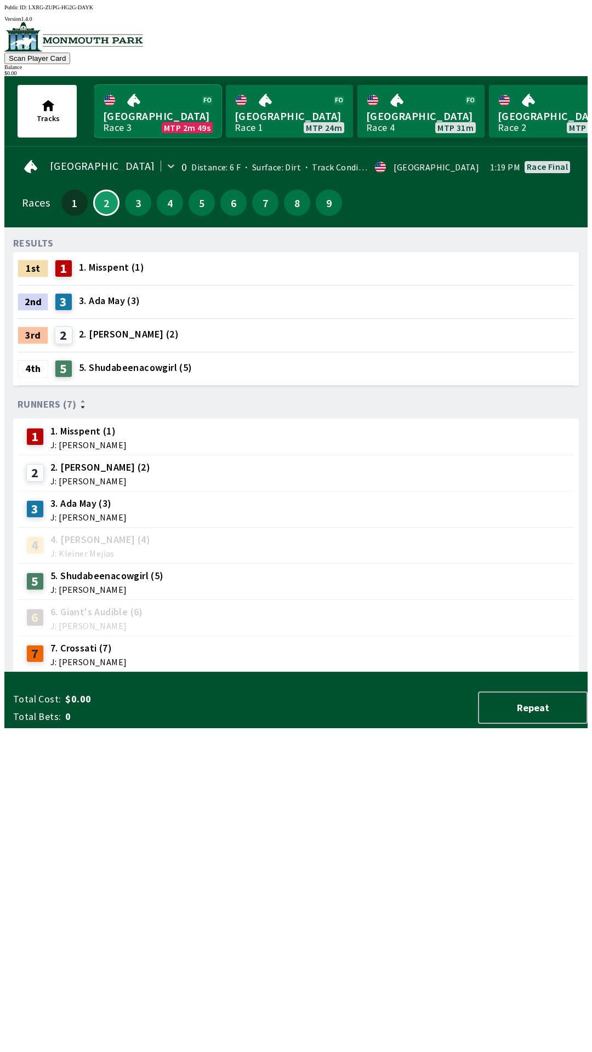
click at [171, 118] on link "Monmouth Park Race 3 MTP 2m 49s" at bounding box center [157, 111] width 127 height 53
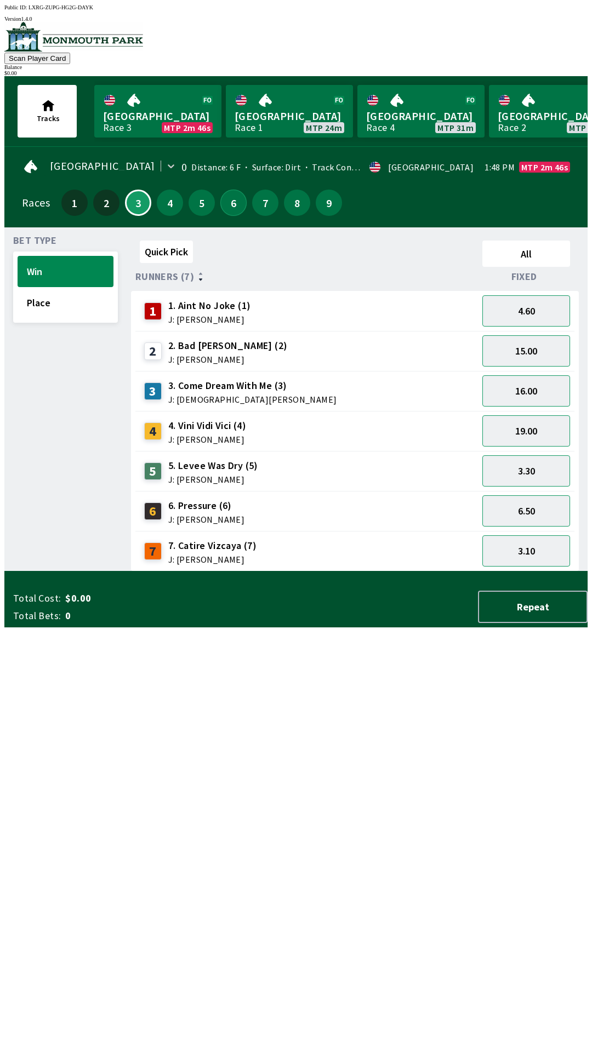
click at [232, 204] on button "6" at bounding box center [233, 203] width 26 height 26
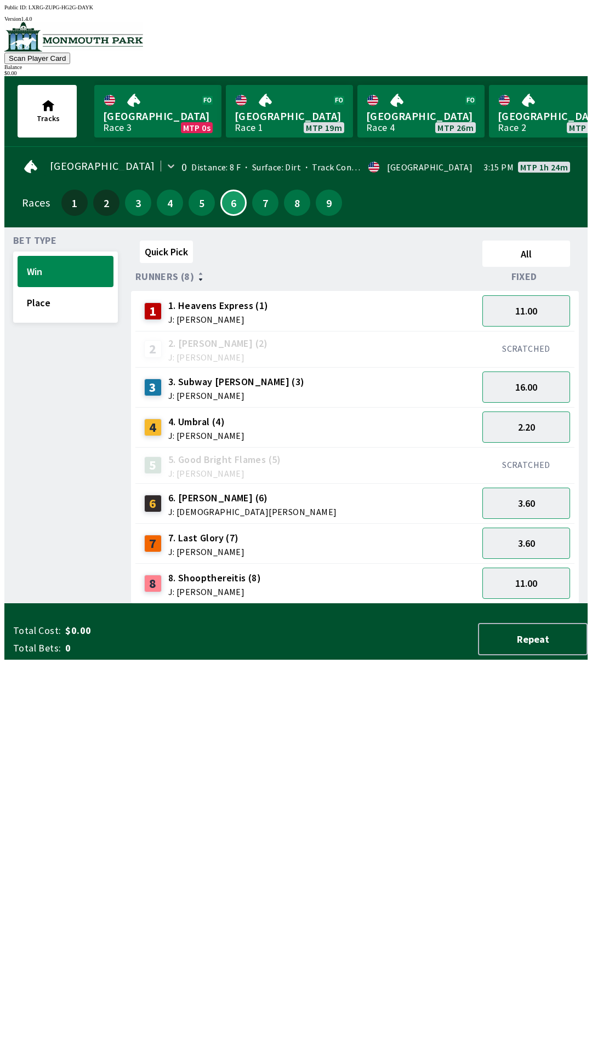
click at [207, 208] on div "5" at bounding box center [202, 203] width 26 height 26
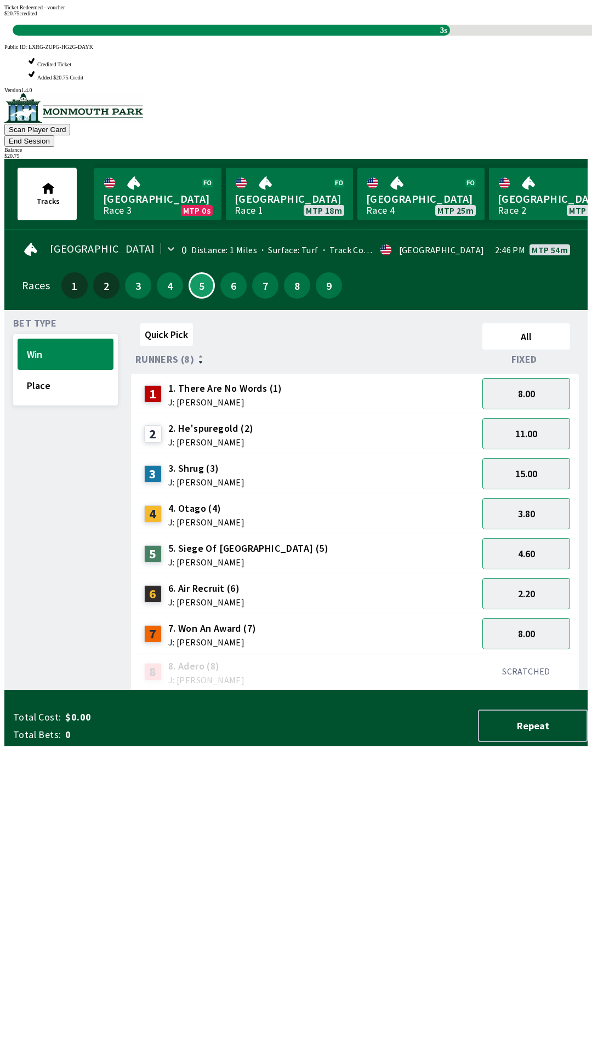
click at [404, 36] on div "Ticket Redeemed - voucher $ 20.75 credited 3s" at bounding box center [295, 19] width 583 height 31
click at [345, 36] on div "Ticket Redeemed - voucher $ 20.75 credited 2s" at bounding box center [295, 19] width 583 height 31
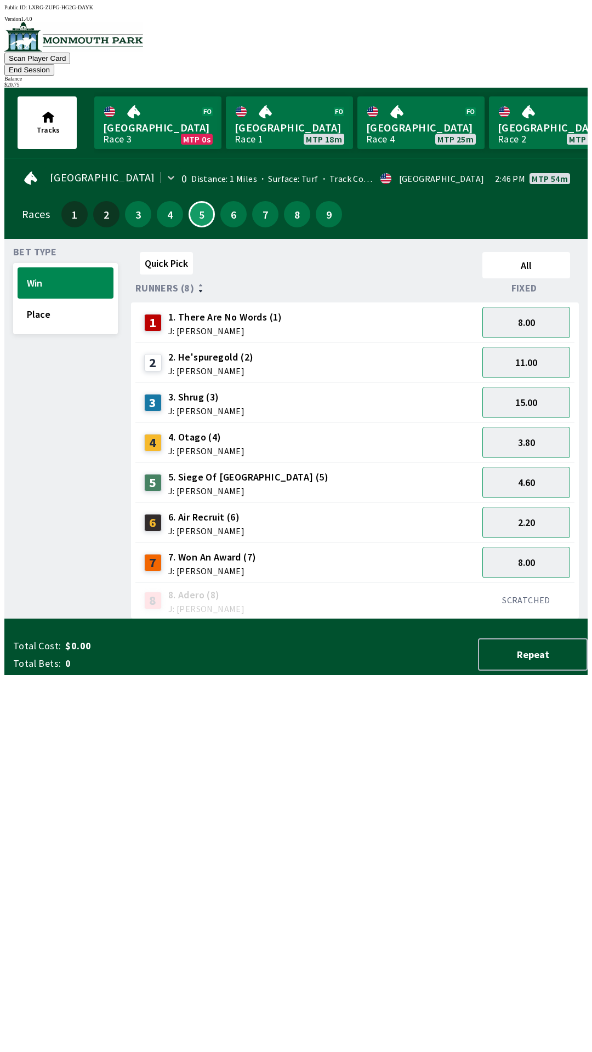
click at [286, 619] on div "Quick Pick All Runners (8) Fixed 1 1. There Are No Words (1) J: [PERSON_NAME] 8…" at bounding box center [359, 434] width 456 height 372
click at [524, 543] on div "8.00" at bounding box center [526, 563] width 96 height 40
click at [529, 513] on button "2.20" at bounding box center [526, 521] width 88 height 31
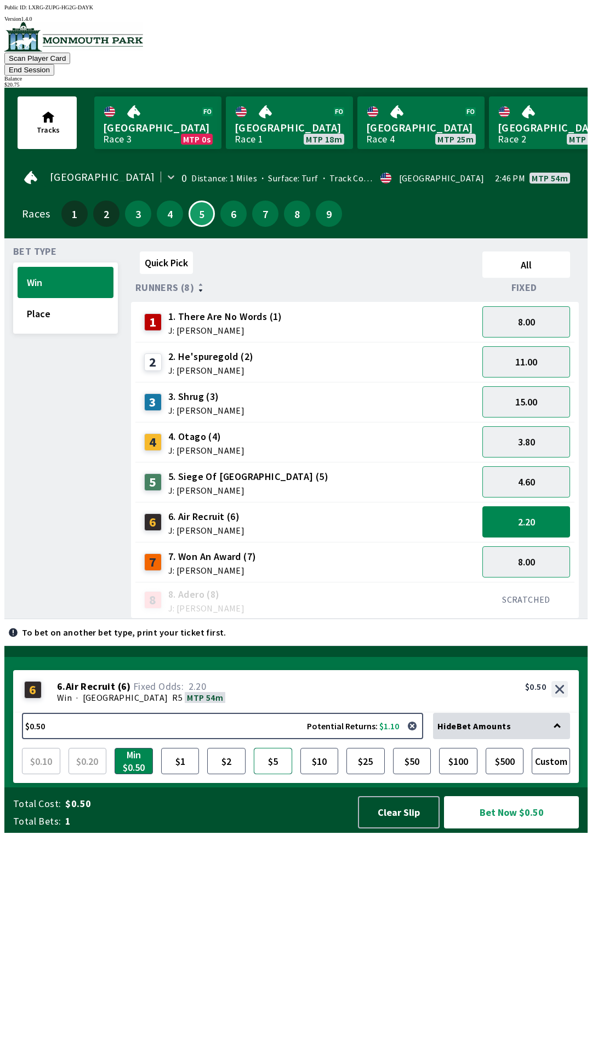
click at [273, 774] on button "$5" at bounding box center [273, 761] width 38 height 26
click at [506, 829] on button "Bet Now $5.00" at bounding box center [511, 812] width 135 height 32
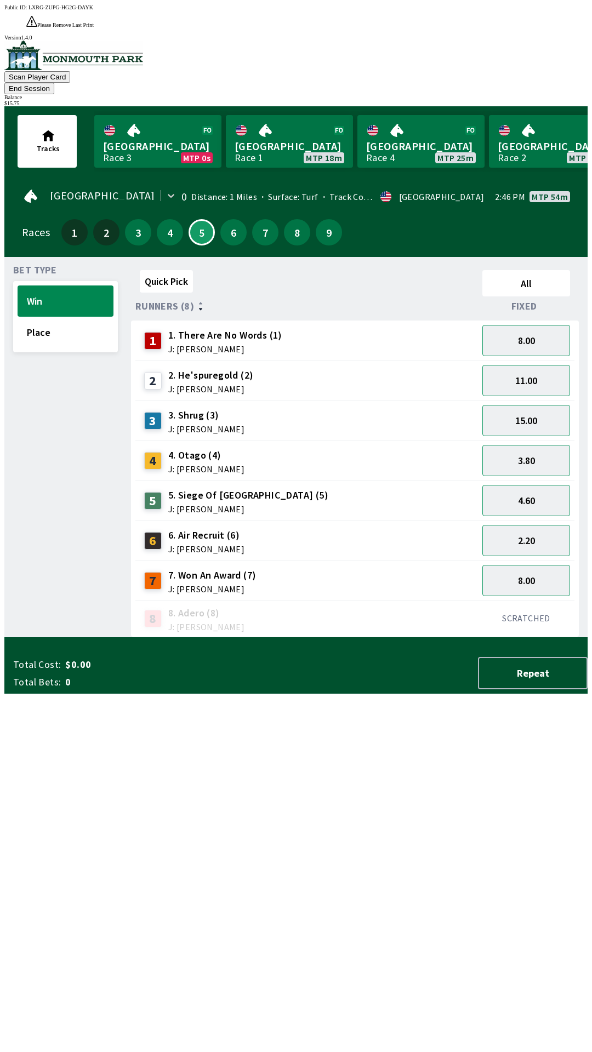
click at [353, 637] on div "Quick Pick All Runners (8) Fixed 1 1. There Are No Words (1) J: [PERSON_NAME] 8…" at bounding box center [359, 452] width 456 height 372
click at [158, 219] on button "4" at bounding box center [170, 232] width 26 height 26
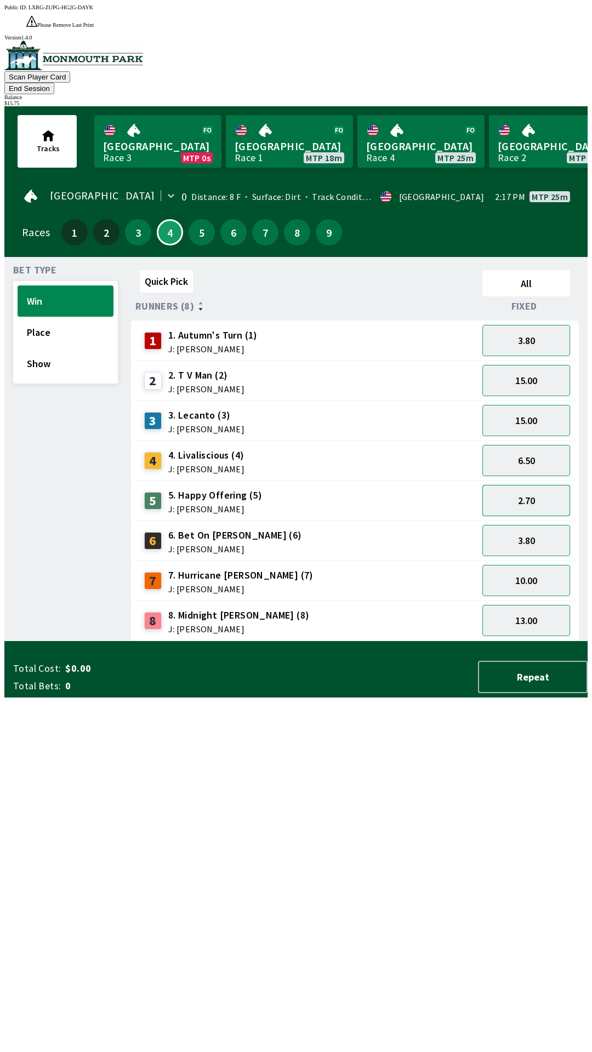
click at [527, 485] on button "2.70" at bounding box center [526, 500] width 88 height 31
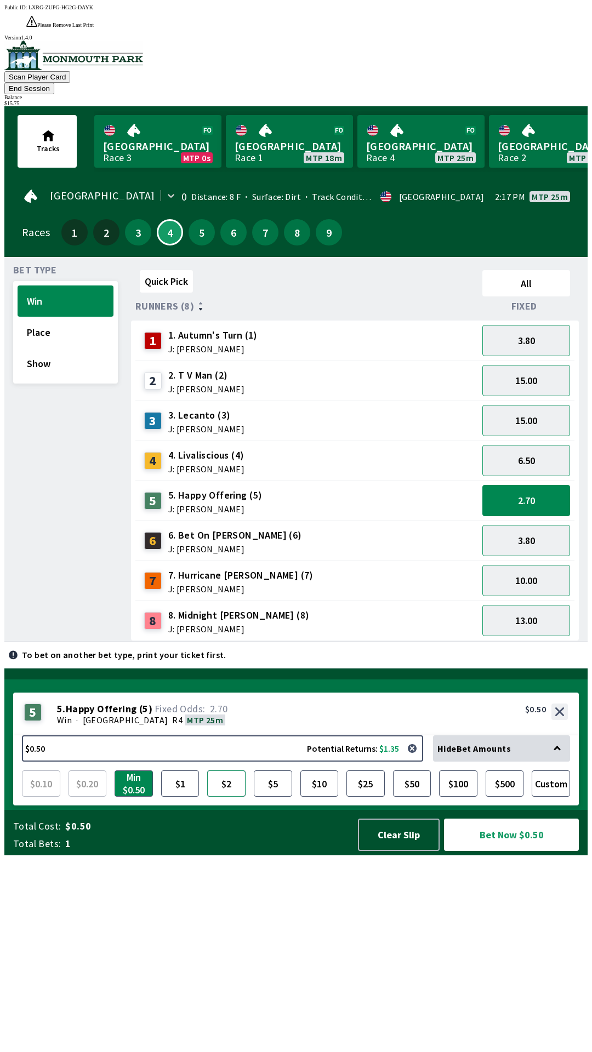
click at [234, 797] on button "$2" at bounding box center [226, 783] width 38 height 26
click at [506, 851] on button "Bet Now $2.00" at bounding box center [511, 835] width 135 height 32
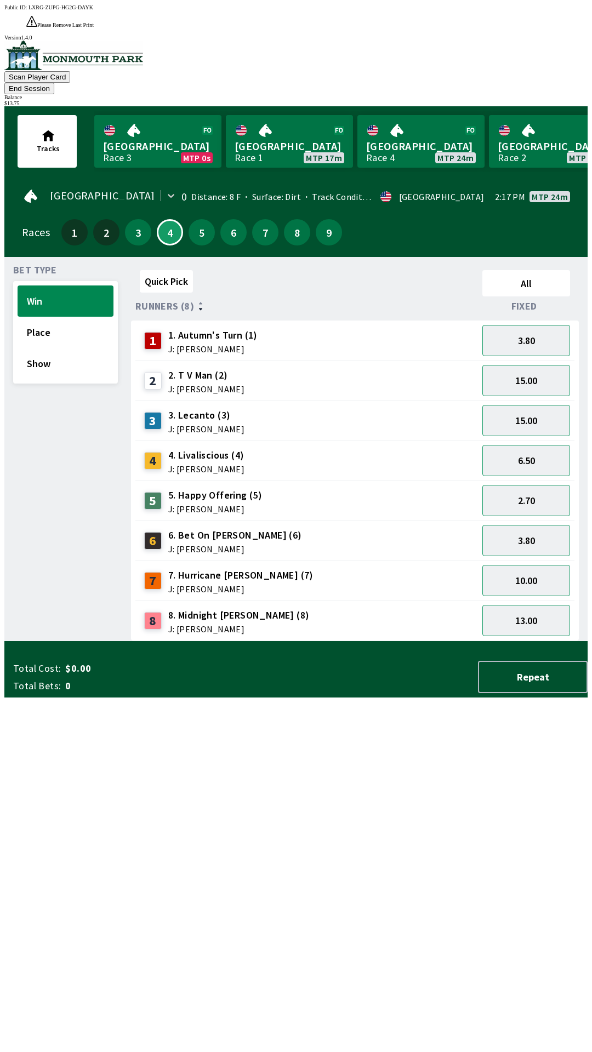
click at [326, 641] on div "Quick Pick All Runners (8) Fixed 1 1. Autumn's Turn (1) J: [PERSON_NAME] 3.80 2…" at bounding box center [359, 453] width 456 height 375
click at [531, 445] on button "6.50" at bounding box center [526, 460] width 88 height 31
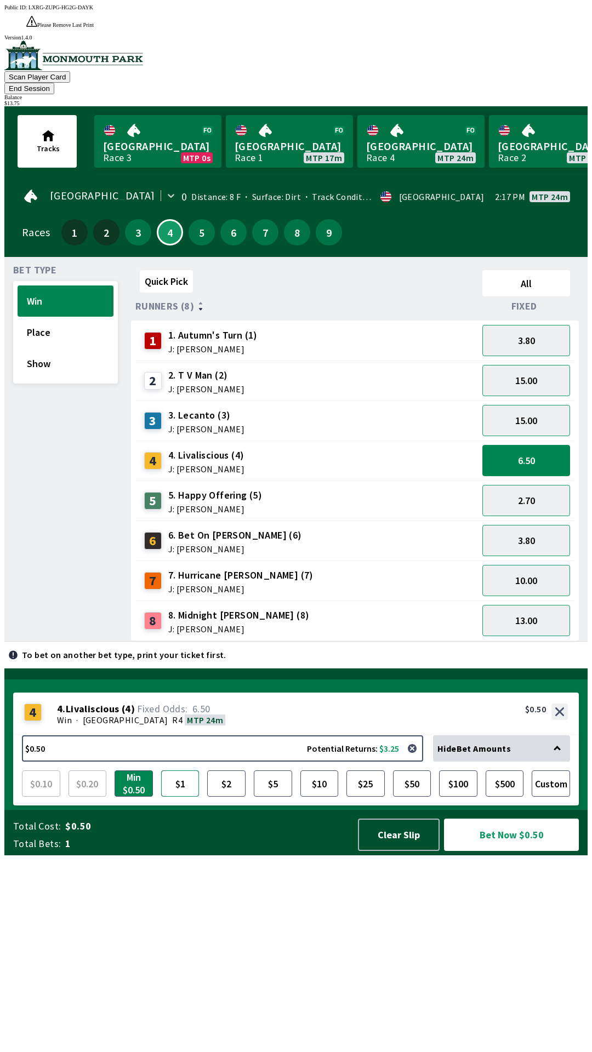
click at [188, 797] on button "$1" at bounding box center [180, 783] width 38 height 26
click at [515, 851] on button "Bet Now $1.00" at bounding box center [511, 835] width 135 height 32
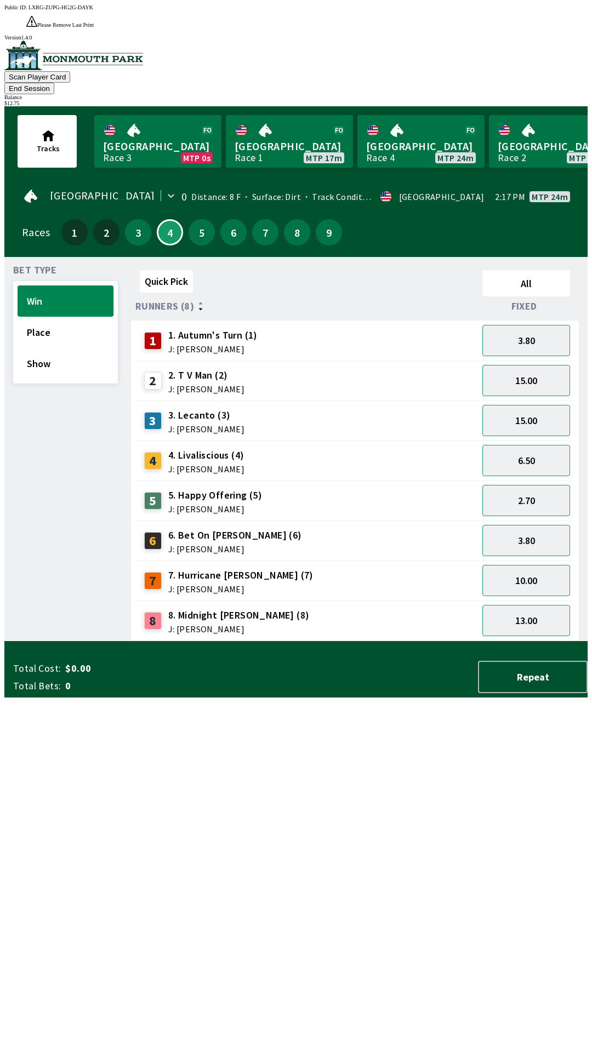
click at [378, 641] on div "Quick Pick All Runners (8) Fixed 1 1. Autumn's Turn (1) J: [PERSON_NAME] 3.80 2…" at bounding box center [359, 453] width 456 height 375
click at [54, 83] on button "End Session" at bounding box center [29, 89] width 50 height 12
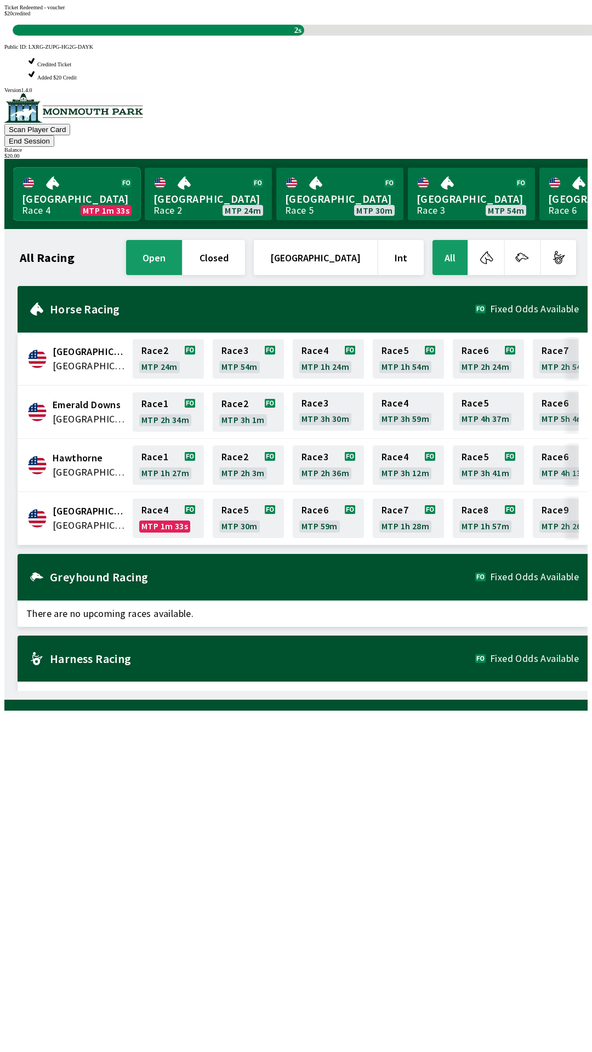
click at [70, 168] on link "Monmouth Park Race 4 MTP 1m 33s" at bounding box center [76, 194] width 127 height 53
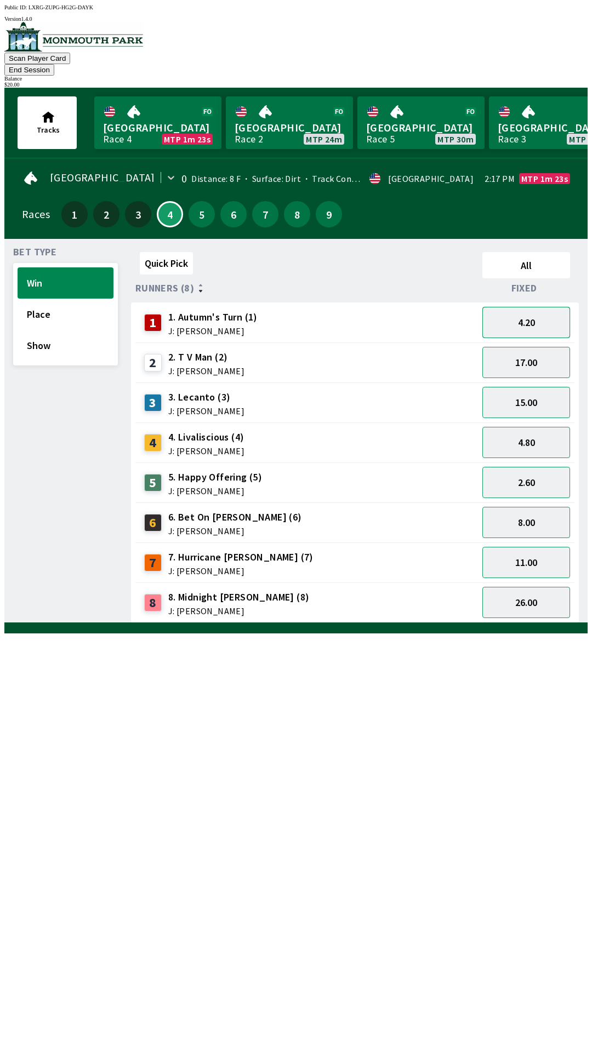
click at [530, 307] on button "4.20" at bounding box center [526, 322] width 88 height 31
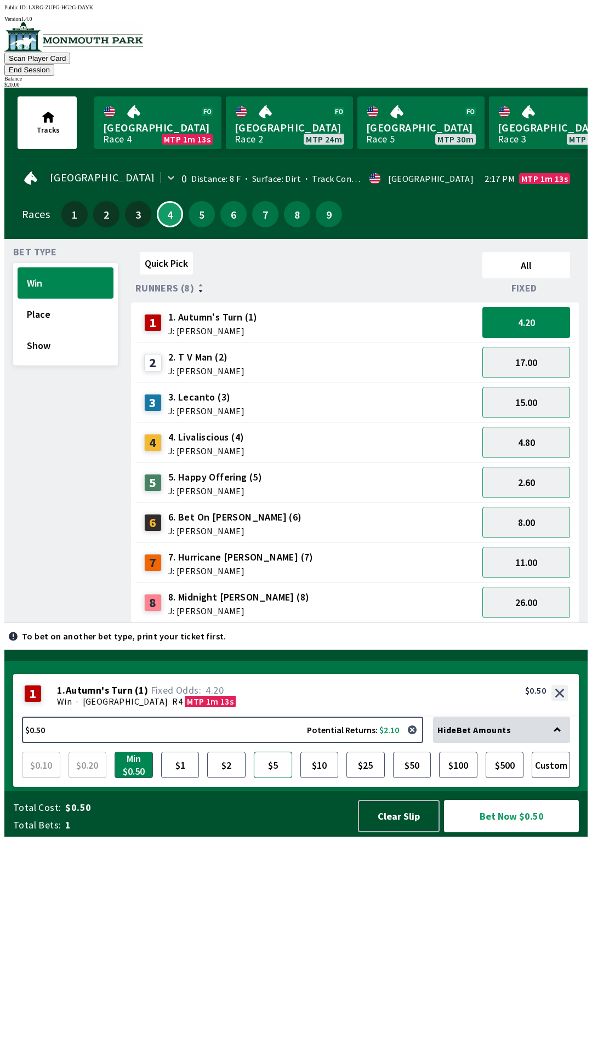
click at [276, 778] on button "$5" at bounding box center [273, 765] width 38 height 26
click at [61, 299] on button "Place" at bounding box center [66, 314] width 96 height 31
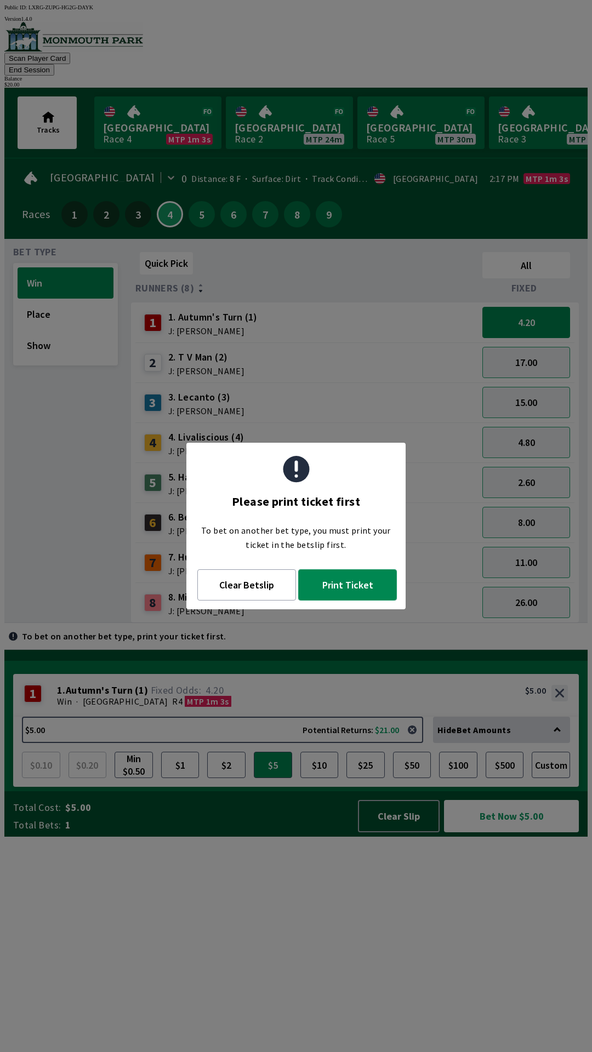
click at [348, 587] on button "Print Ticket" at bounding box center [347, 584] width 99 height 31
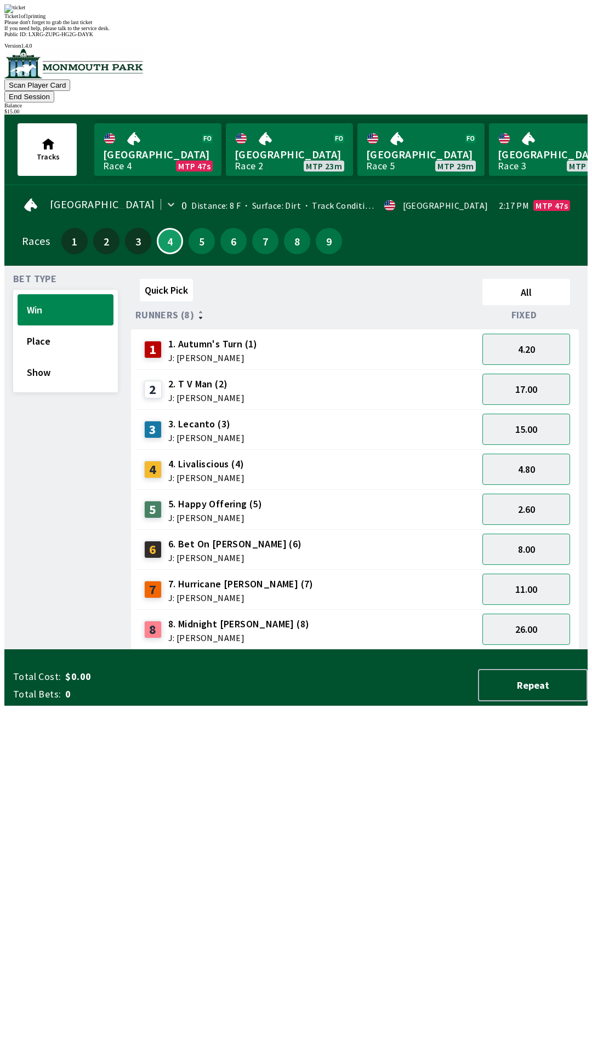
click at [455, 650] on div "Quick Pick All Runners (8) Fixed 1 1. Autumn's Turn (1) J: [PERSON_NAME] 4.20 2…" at bounding box center [359, 462] width 456 height 375
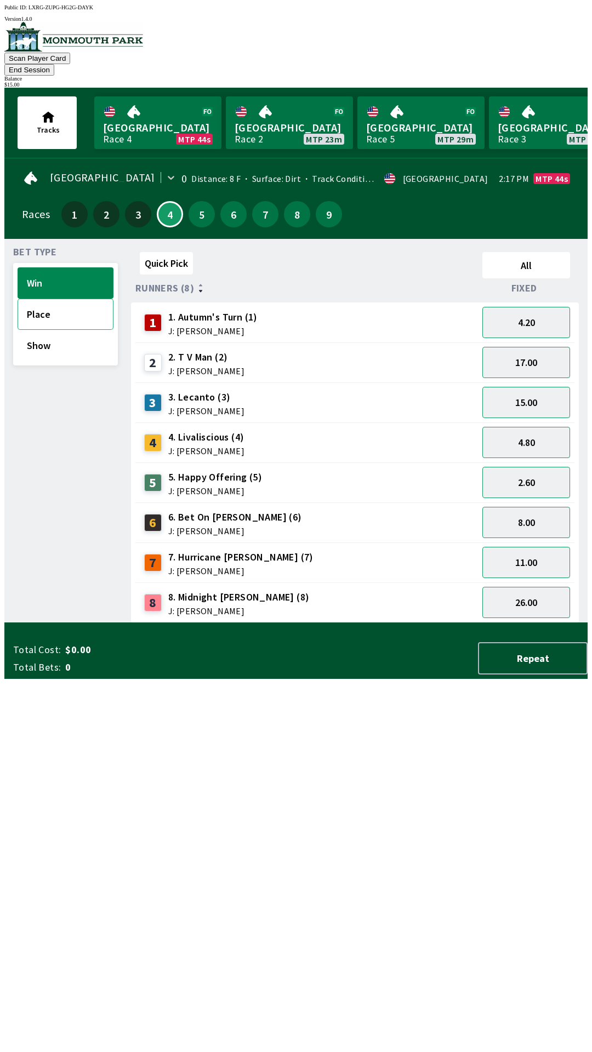
click at [69, 300] on button "Place" at bounding box center [66, 314] width 96 height 31
click at [537, 307] on button "2.10" at bounding box center [526, 322] width 88 height 31
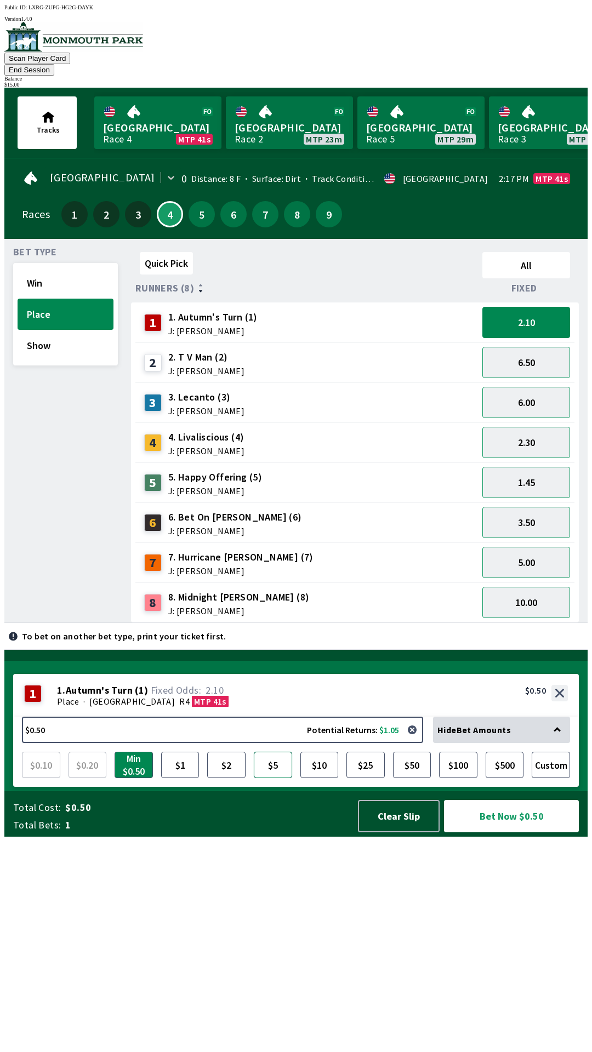
click at [274, 778] on button "$5" at bounding box center [273, 765] width 38 height 26
click at [523, 832] on button "Bet Now $5.00" at bounding box center [511, 816] width 135 height 32
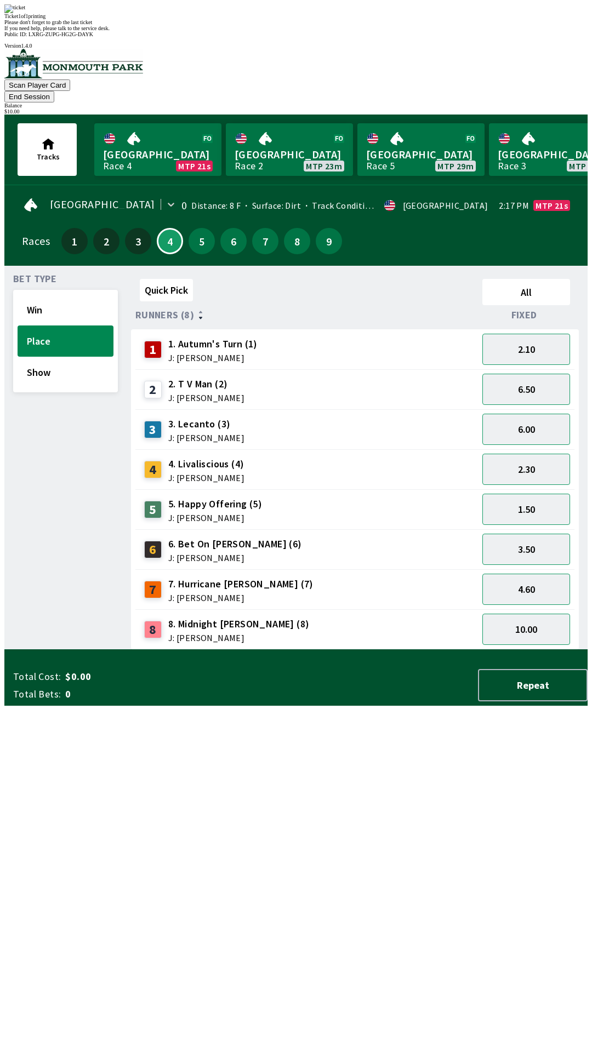
click at [416, 650] on div "Quick Pick All Runners (8) Fixed 1 1. Autumn's Turn (1) J: [PERSON_NAME] 2.10 2…" at bounding box center [359, 462] width 456 height 375
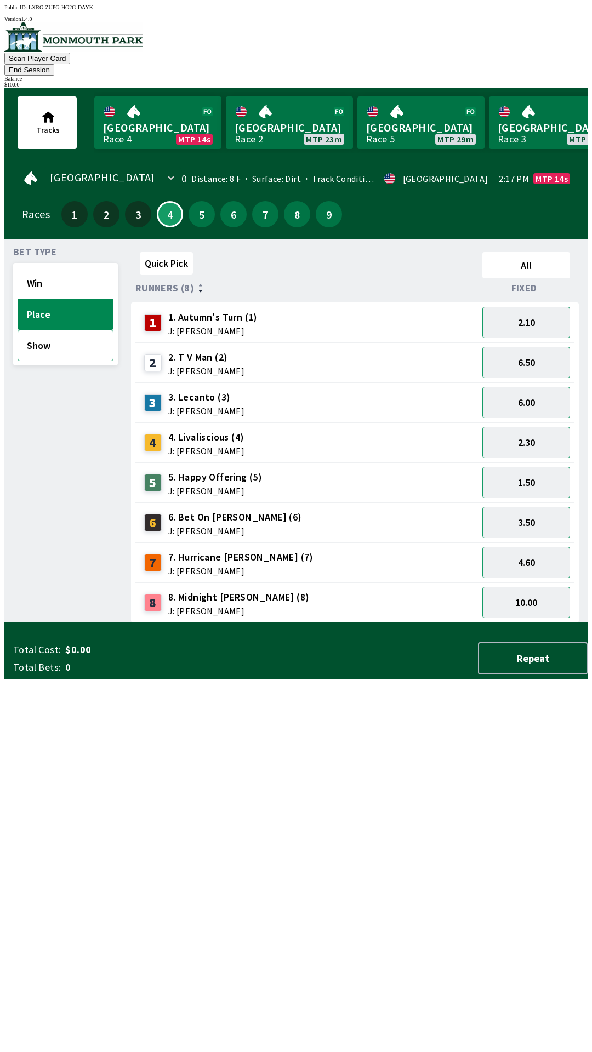
click at [61, 334] on button "Show" at bounding box center [66, 345] width 96 height 31
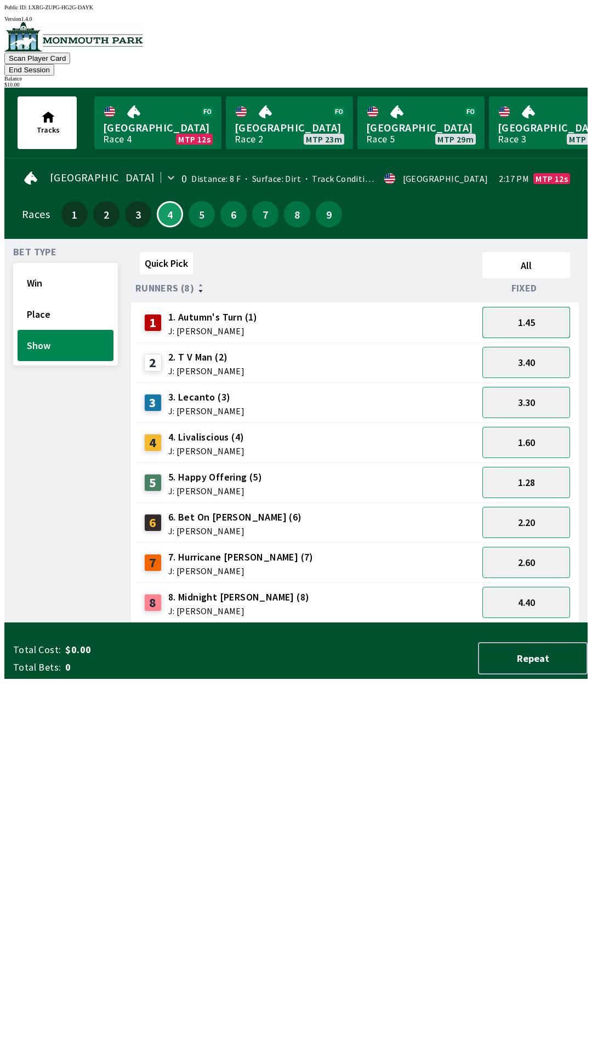
click at [532, 307] on button "1.45" at bounding box center [526, 322] width 88 height 31
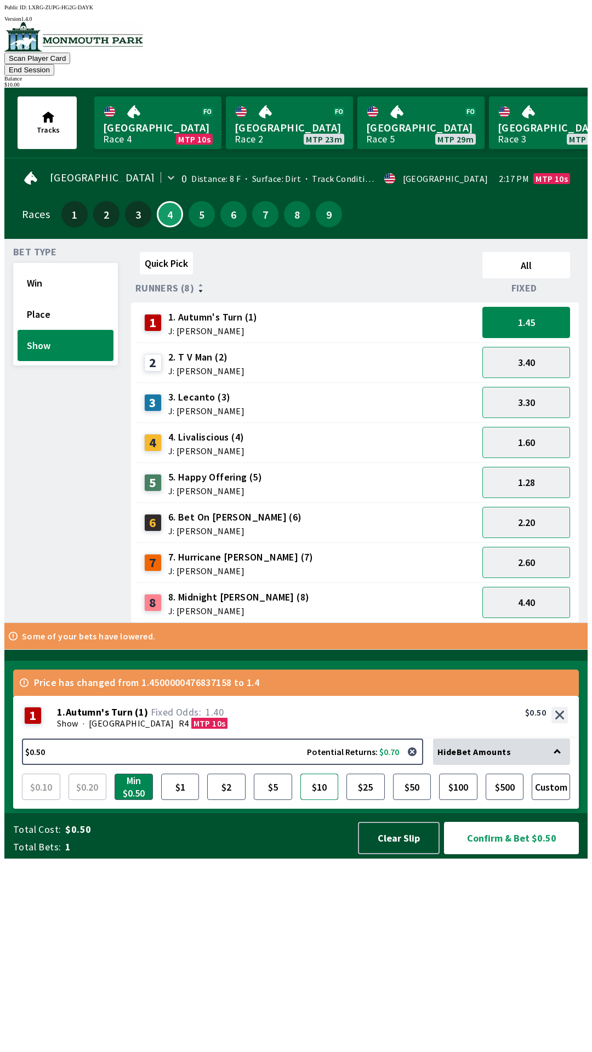
click at [321, 800] on button "$10" at bounding box center [319, 787] width 38 height 26
click at [521, 854] on button "Confirm & Bet $10.00" at bounding box center [511, 838] width 135 height 32
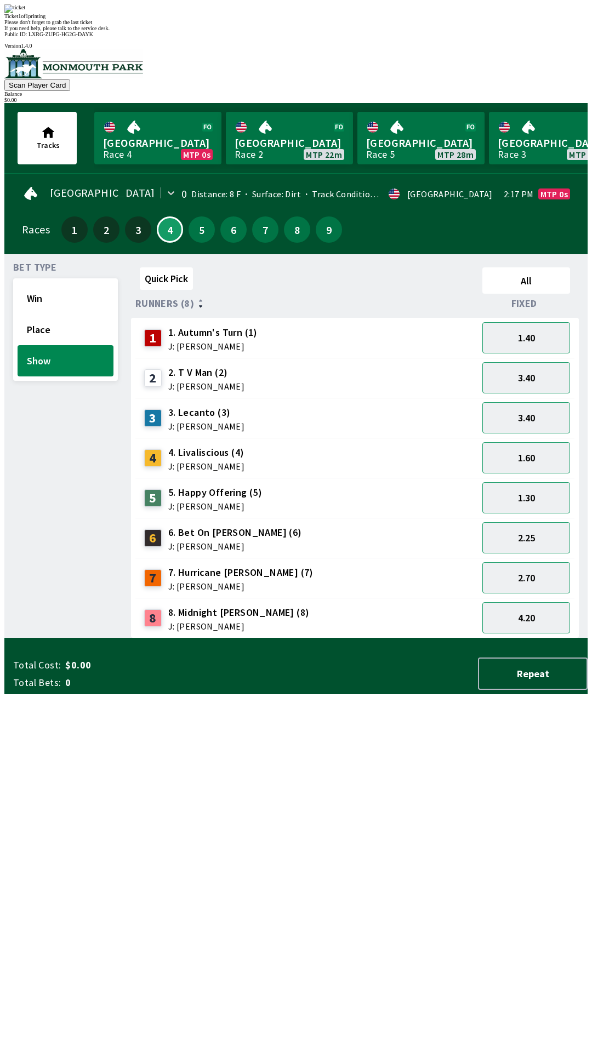
click at [454, 638] on div "Quick Pick All Runners (8) Fixed 1 1. Autumn's Turn (1) J: [PERSON_NAME] 1.40 2…" at bounding box center [359, 450] width 456 height 375
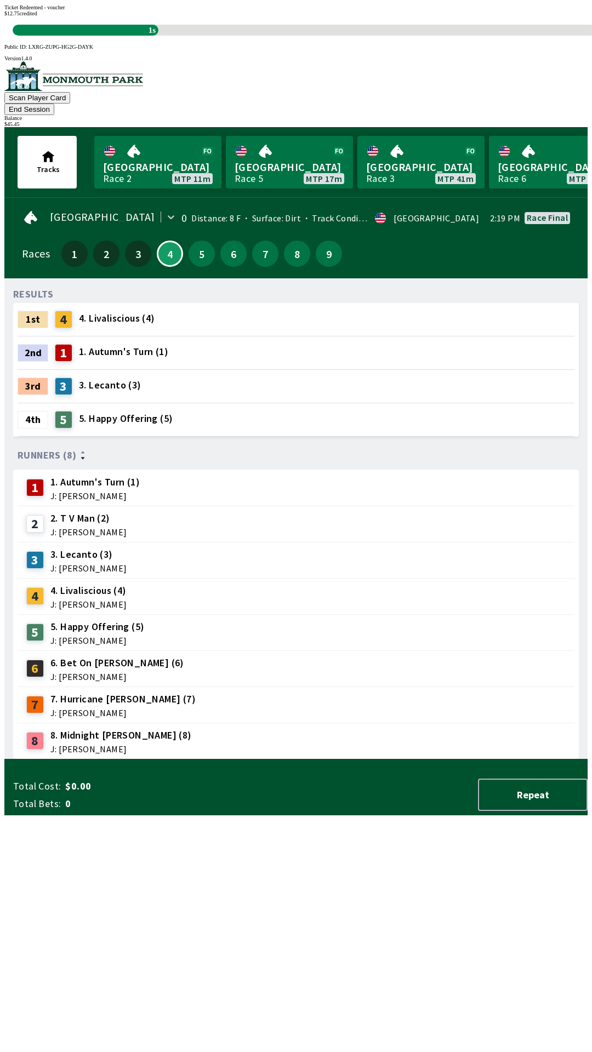
click at [367, 760] on div "RESULTS 1st 4 4. Livaliscious (4) 2nd 1 1. Autumn's Turn (1) 3rd 3 3. Lecanto (…" at bounding box center [300, 523] width 574 height 472
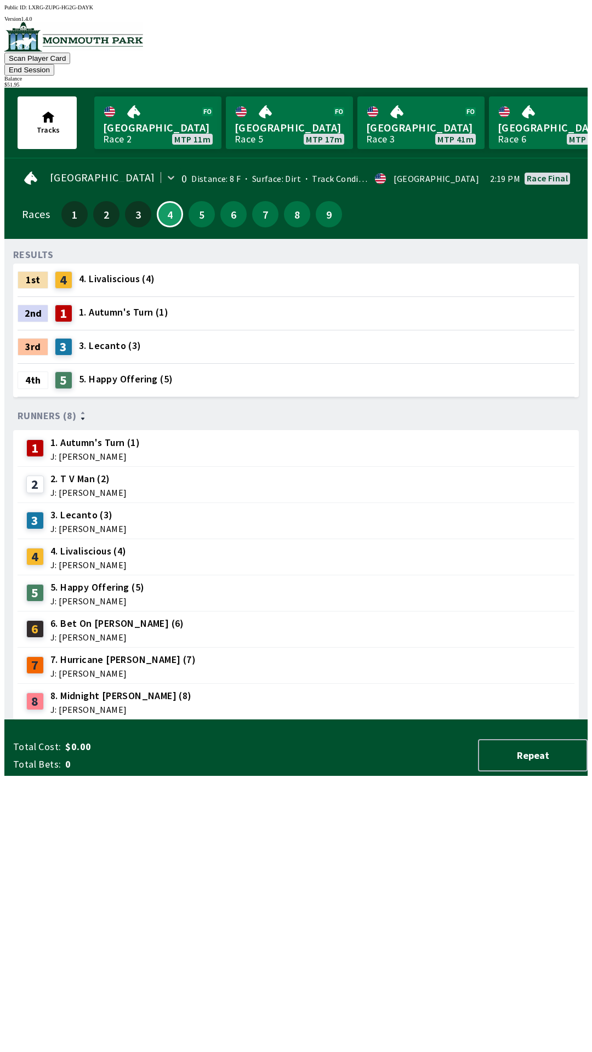
click at [54, 64] on button "End Session" at bounding box center [29, 70] width 50 height 12
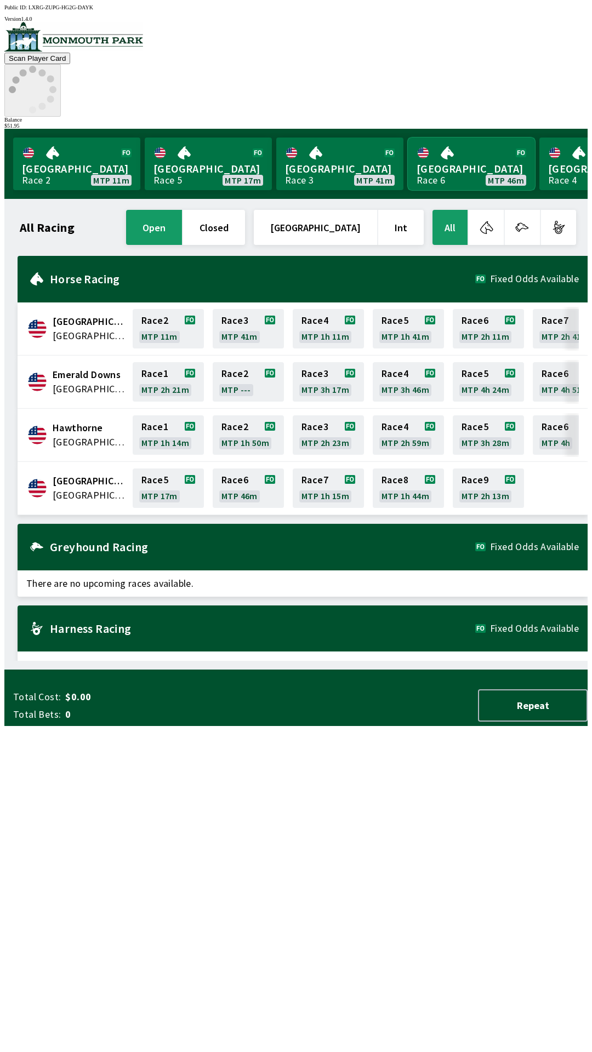
click at [495, 138] on link "[GEOGRAPHIC_DATA] Race 6 MTP 46m" at bounding box center [471, 164] width 127 height 53
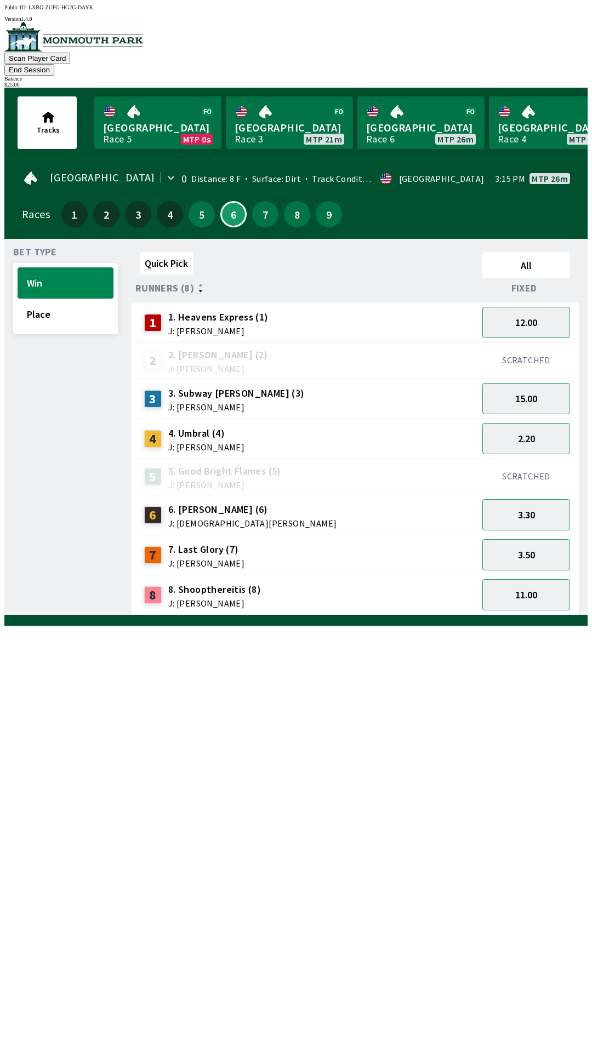
click at [54, 64] on button "End Session" at bounding box center [29, 70] width 50 height 12
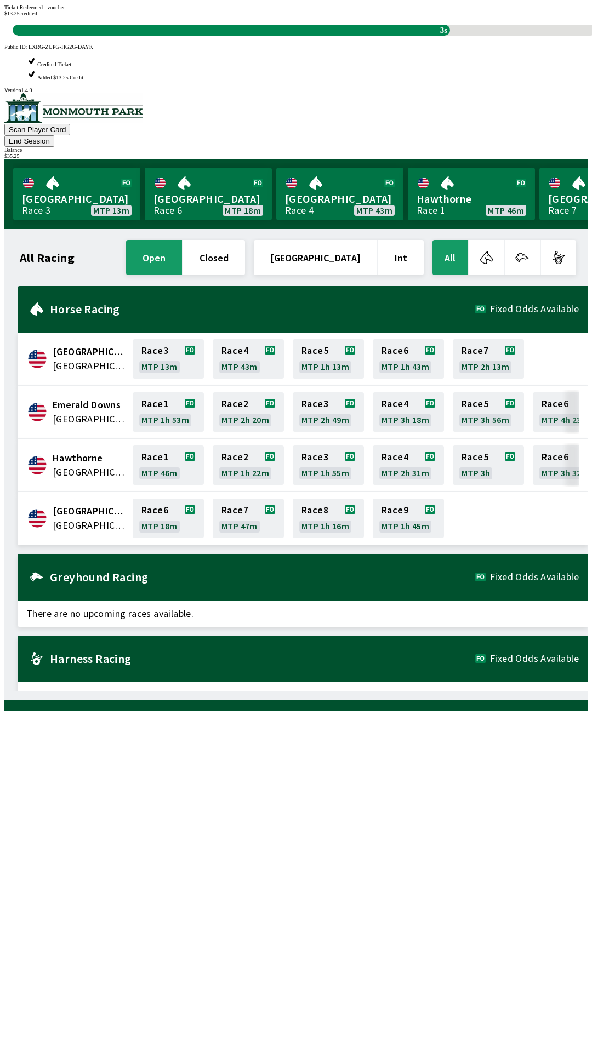
click at [438, 36] on div "Ticket Redeemed - voucher $ 13.25 credited 3s" at bounding box center [295, 19] width 583 height 31
click at [420, 36] on div "Ticket Redeemed - voucher $ 13.25 credited 3s" at bounding box center [295, 19] width 583 height 31
click at [476, 168] on link "Hawthorne Race 1 MTP 46m" at bounding box center [471, 194] width 127 height 53
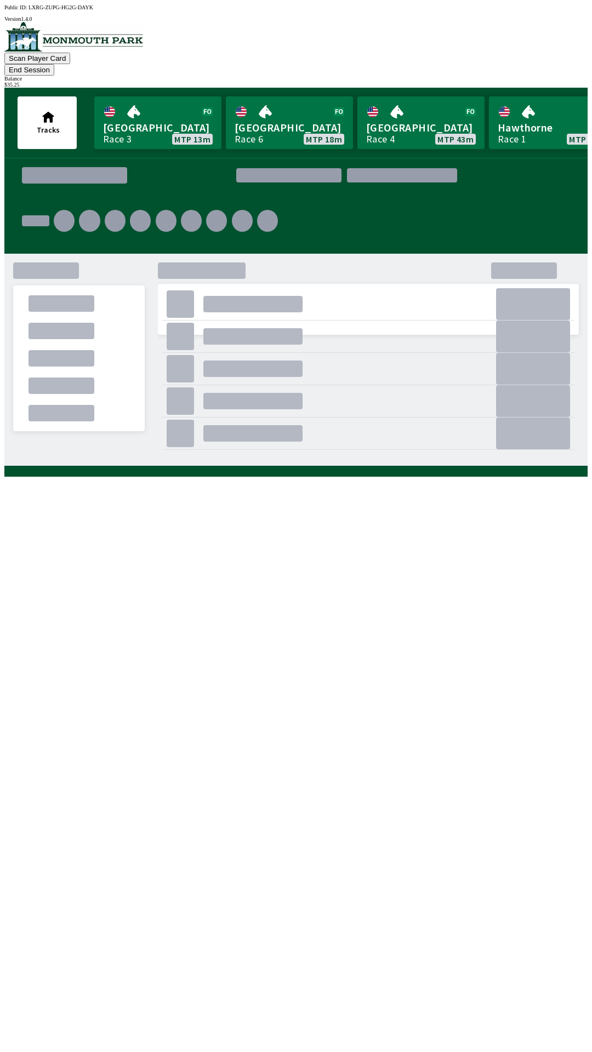
click at [477, 88] on div "Tracks [GEOGRAPHIC_DATA] Race 3 MTP 13m [GEOGRAPHIC_DATA] 6 MTP 18m [GEOGRAPHIC…" at bounding box center [300, 123] width 574 height 70
click at [54, 64] on button "End Session" at bounding box center [29, 70] width 50 height 12
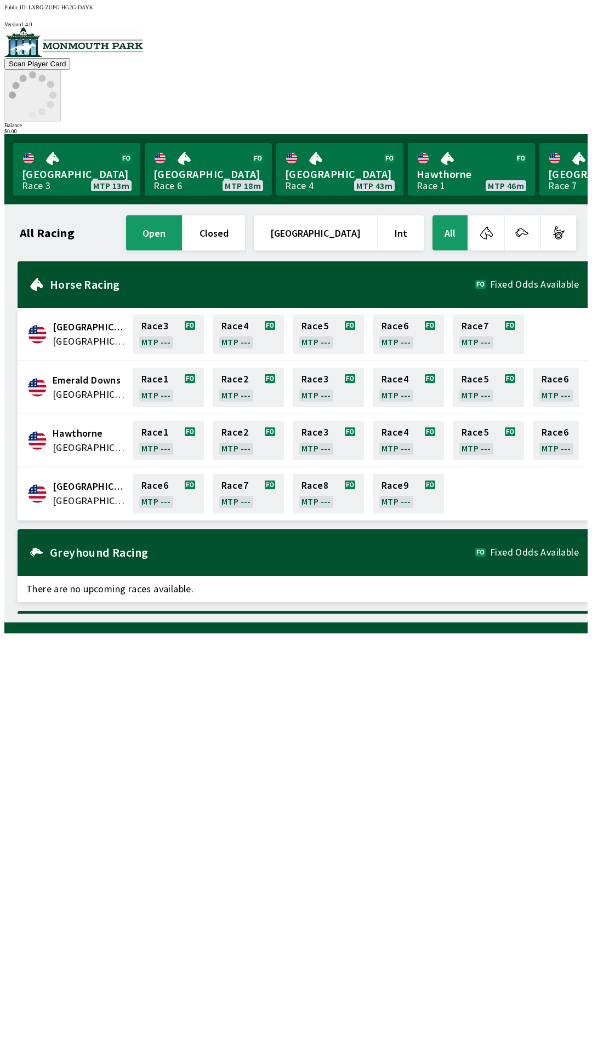
click at [36, 112] on circle at bounding box center [32, 115] width 7 height 7
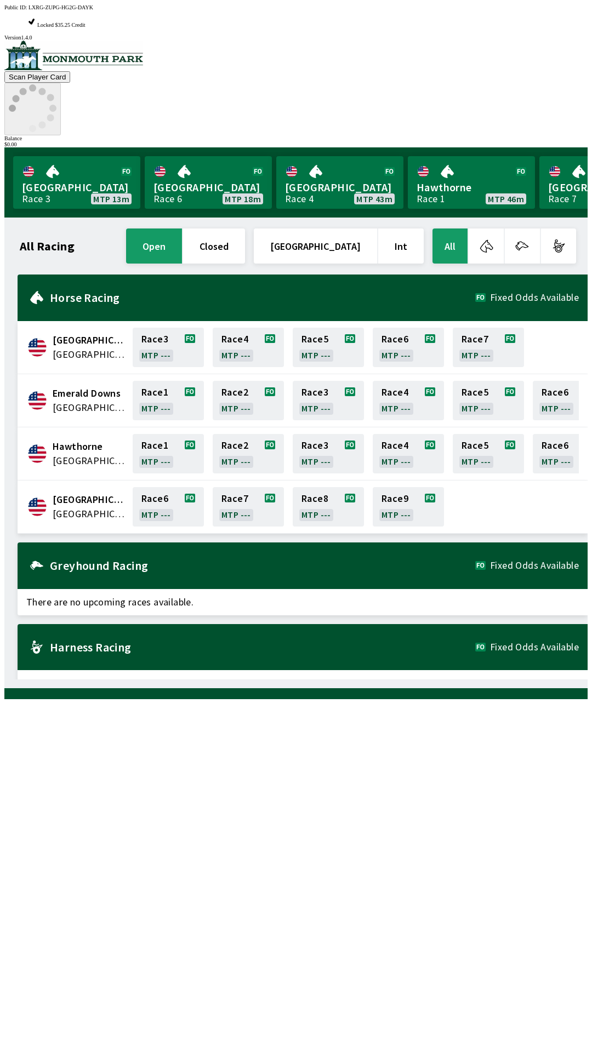
click at [56, 84] on icon at bounding box center [33, 108] width 48 height 48
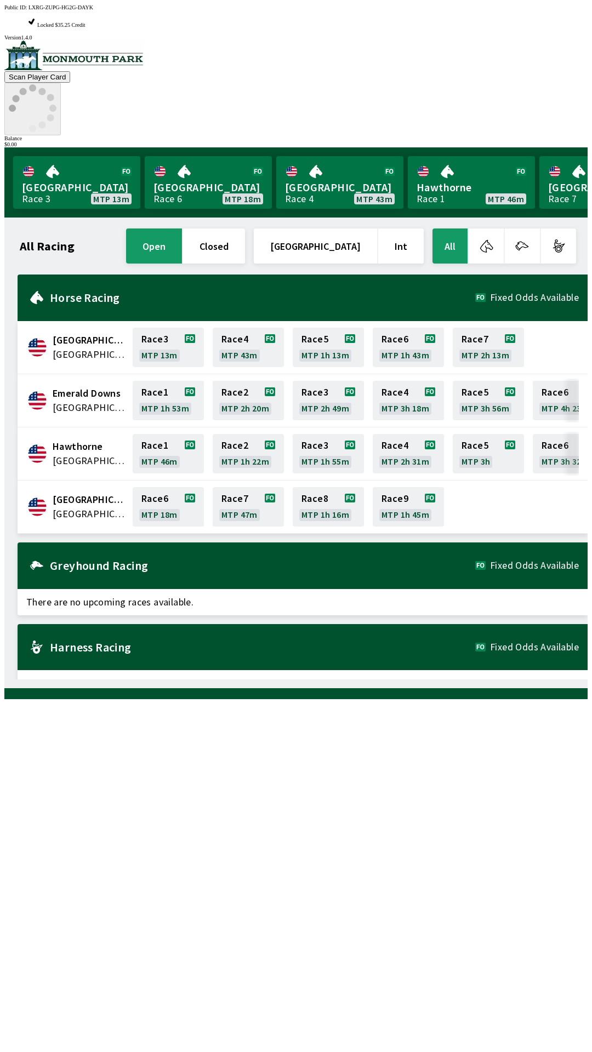
click at [56, 84] on icon at bounding box center [33, 108] width 48 height 48
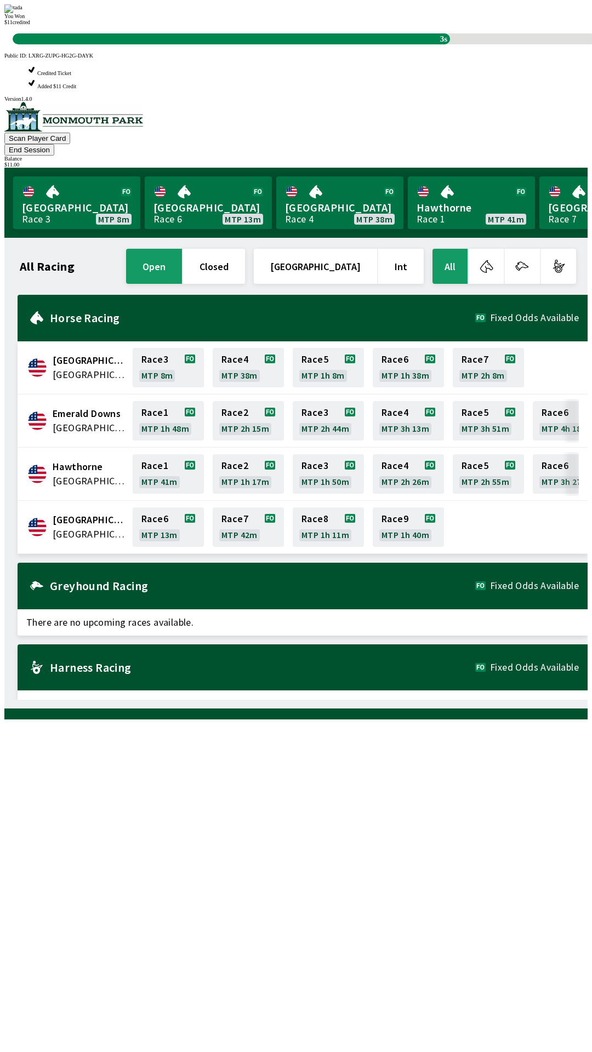
click at [361, 700] on div "All Racing open closed [GEOGRAPHIC_DATA] Int All [GEOGRAPHIC_DATA] [GEOGRAPHIC_…" at bounding box center [300, 473] width 574 height 453
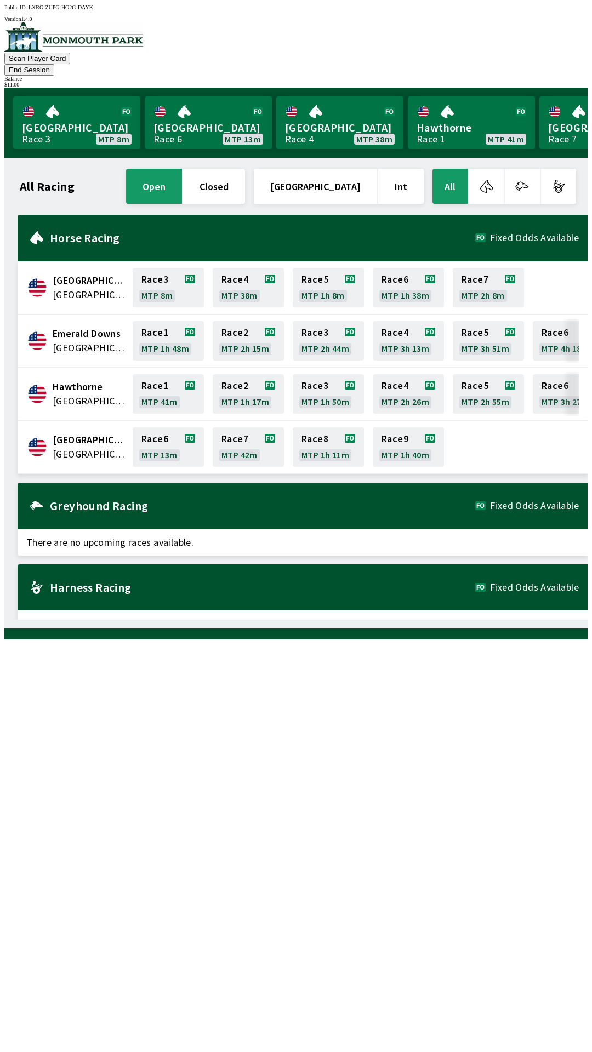
click at [54, 64] on button "End Session" at bounding box center [29, 70] width 50 height 12
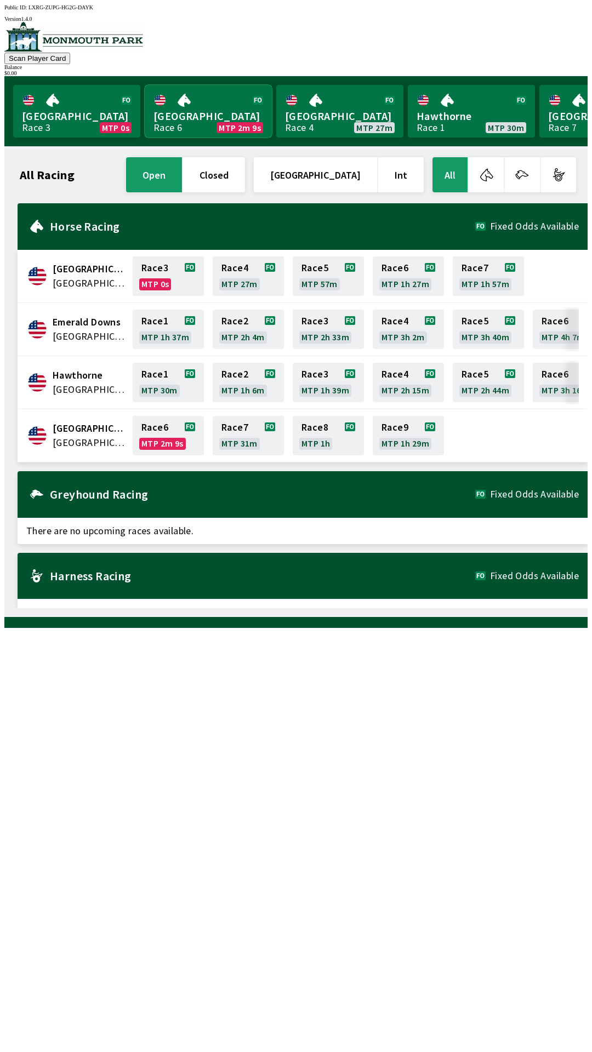
click at [226, 117] on link "Monmouth Park Race 6 MTP 2m 9s" at bounding box center [208, 111] width 127 height 53
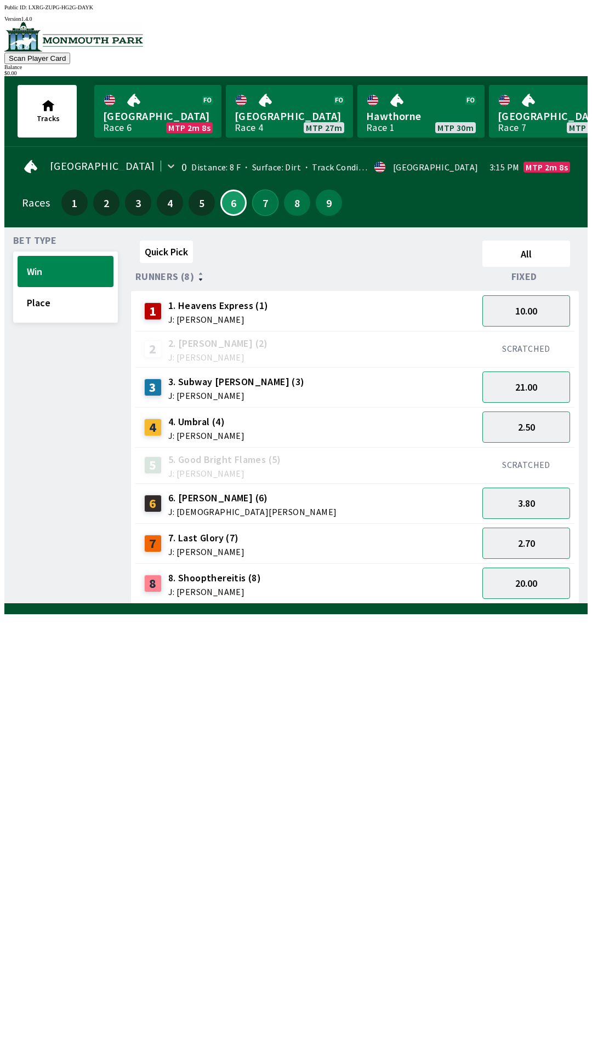
click at [260, 205] on button "7" at bounding box center [265, 203] width 26 height 26
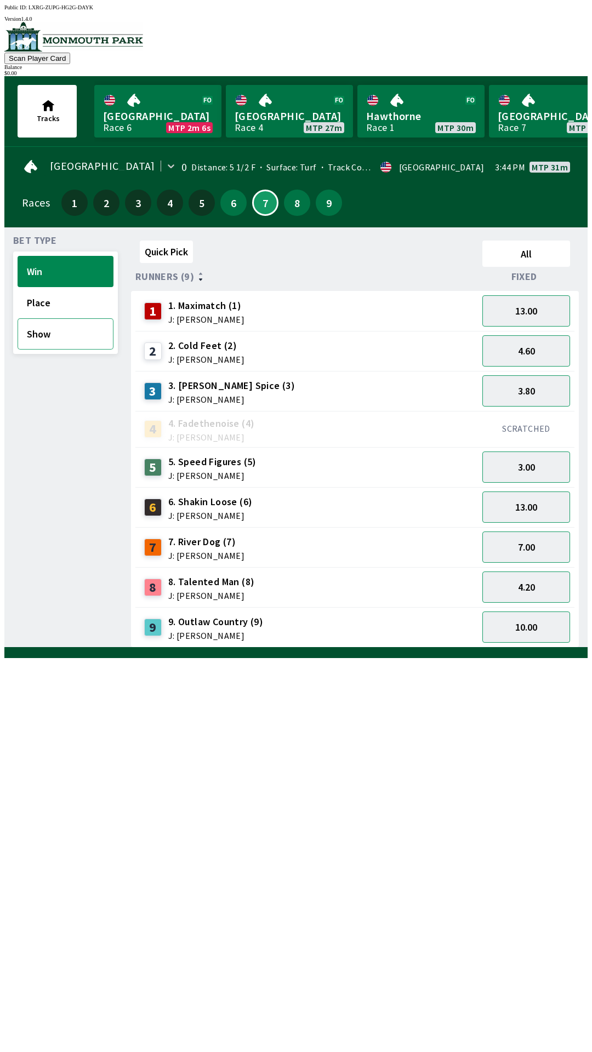
click at [54, 333] on button "Show" at bounding box center [66, 333] width 96 height 31
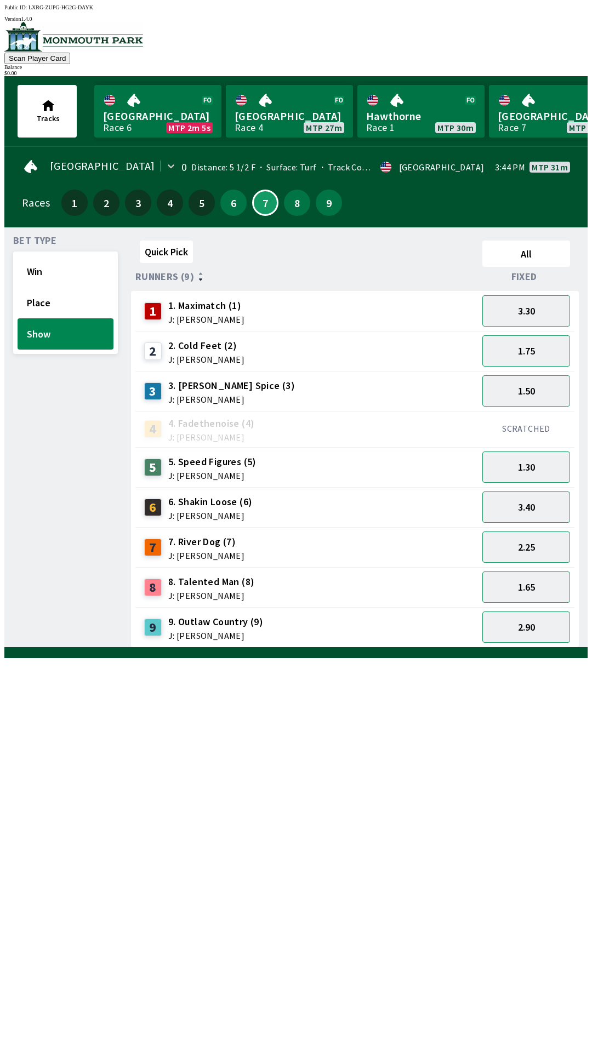
click at [544, 567] on div "1.65" at bounding box center [526, 587] width 96 height 40
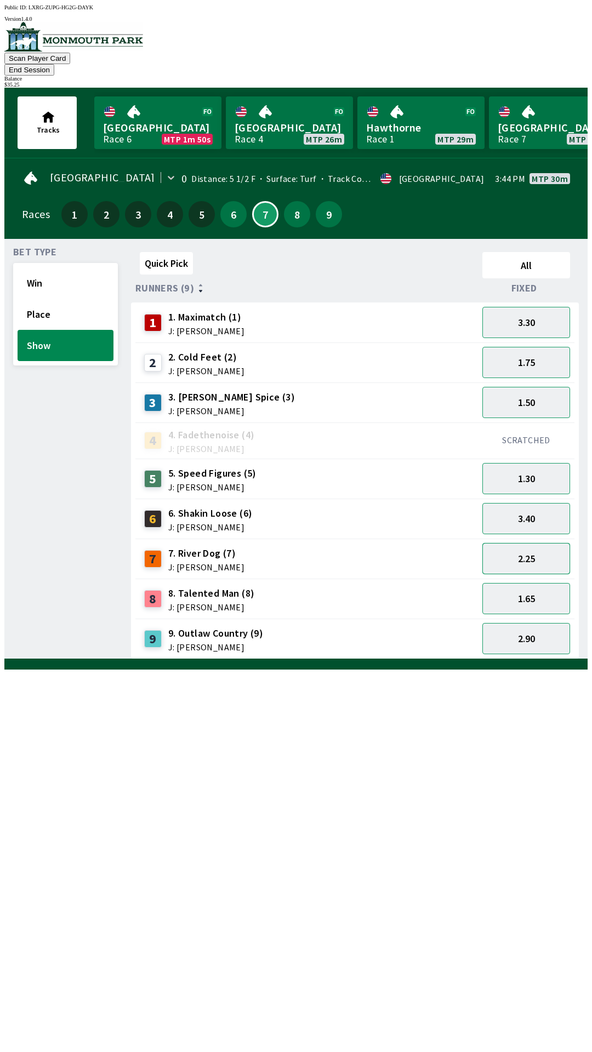
click at [545, 543] on button "2.25" at bounding box center [526, 558] width 88 height 31
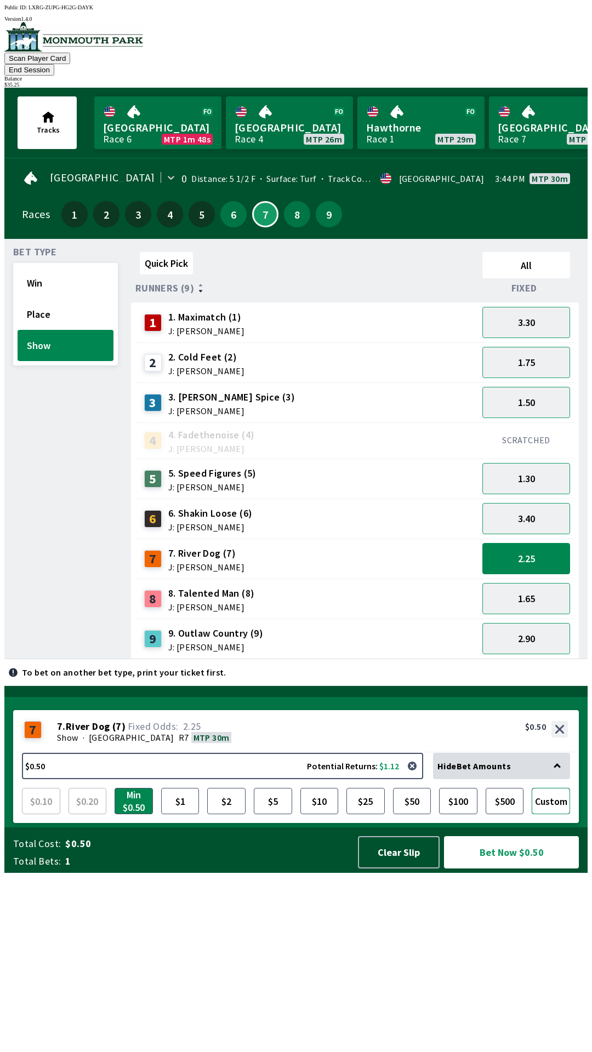
click at [544, 814] on button "Custom" at bounding box center [551, 801] width 38 height 26
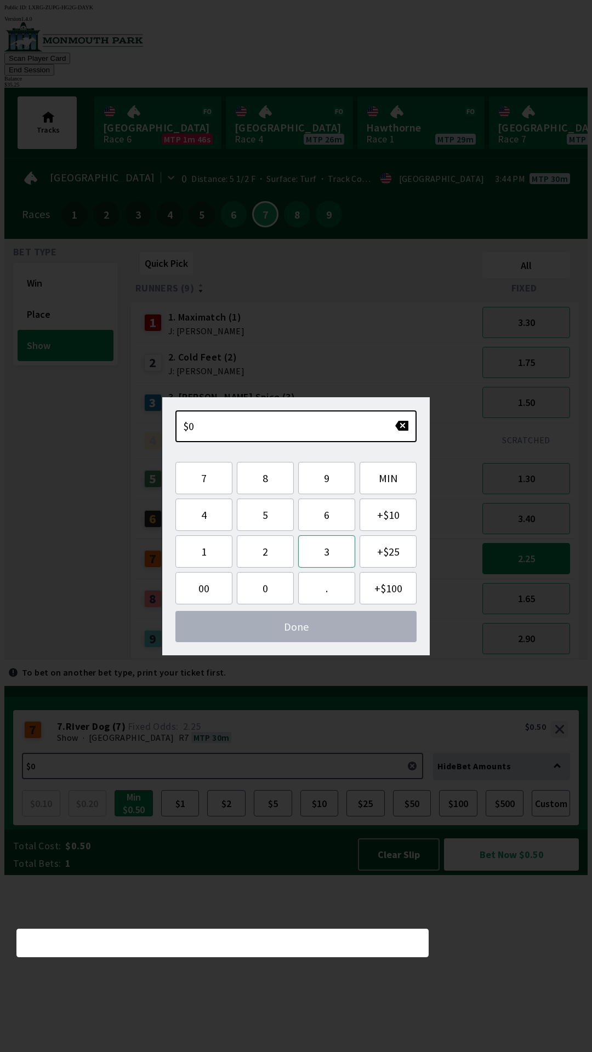
click at [318, 553] on button "3" at bounding box center [326, 551] width 57 height 32
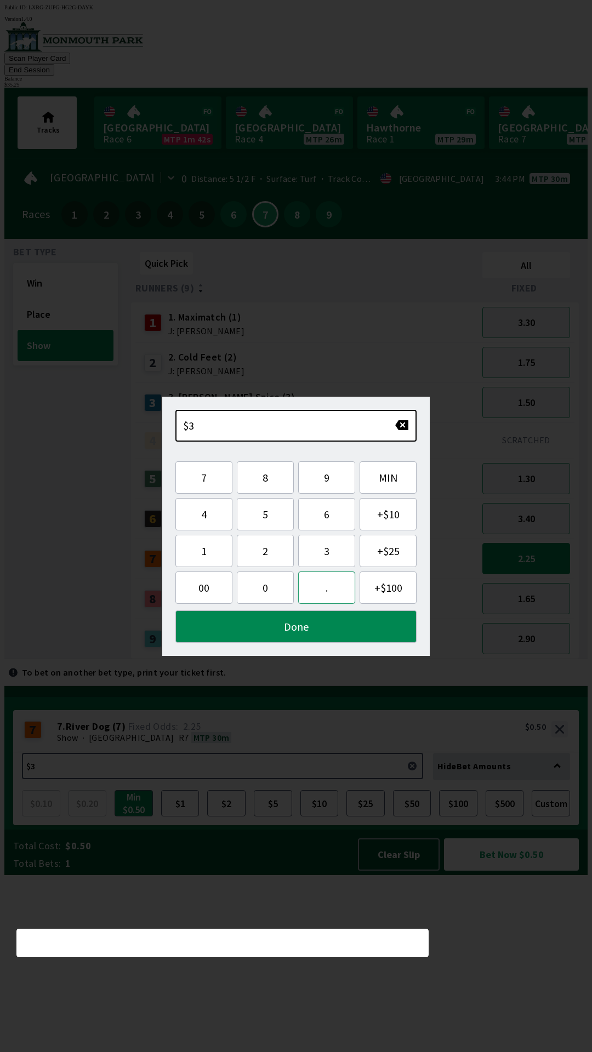
click at [323, 592] on button "." at bounding box center [326, 588] width 57 height 32
click at [265, 553] on button "2" at bounding box center [265, 551] width 57 height 32
click at [266, 519] on button "5" at bounding box center [265, 514] width 57 height 32
click at [280, 635] on button "Done" at bounding box center [295, 626] width 241 height 32
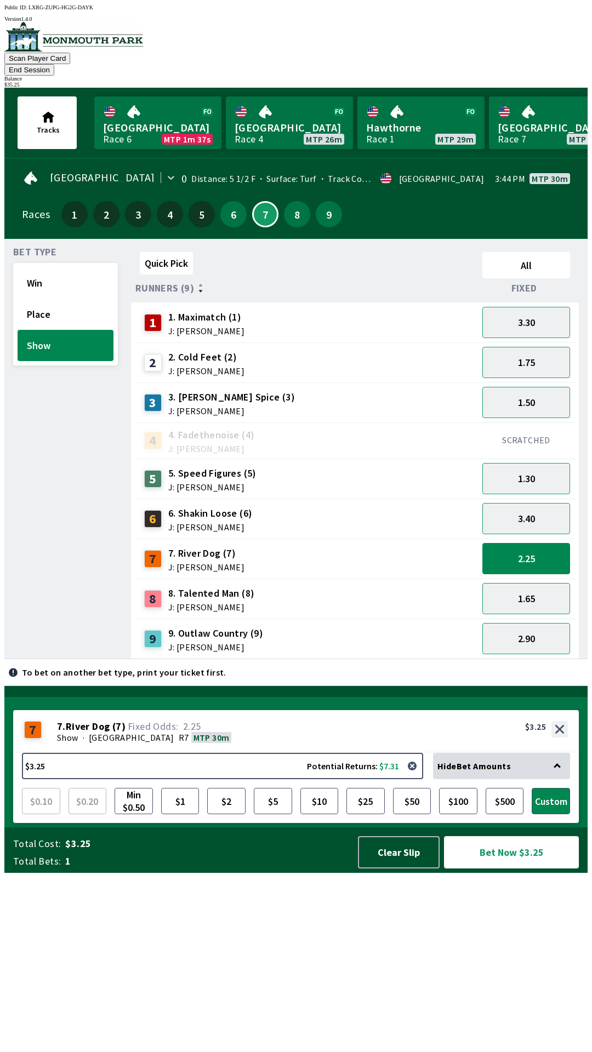
click at [505, 869] on button "Bet Now $3.25" at bounding box center [511, 852] width 135 height 32
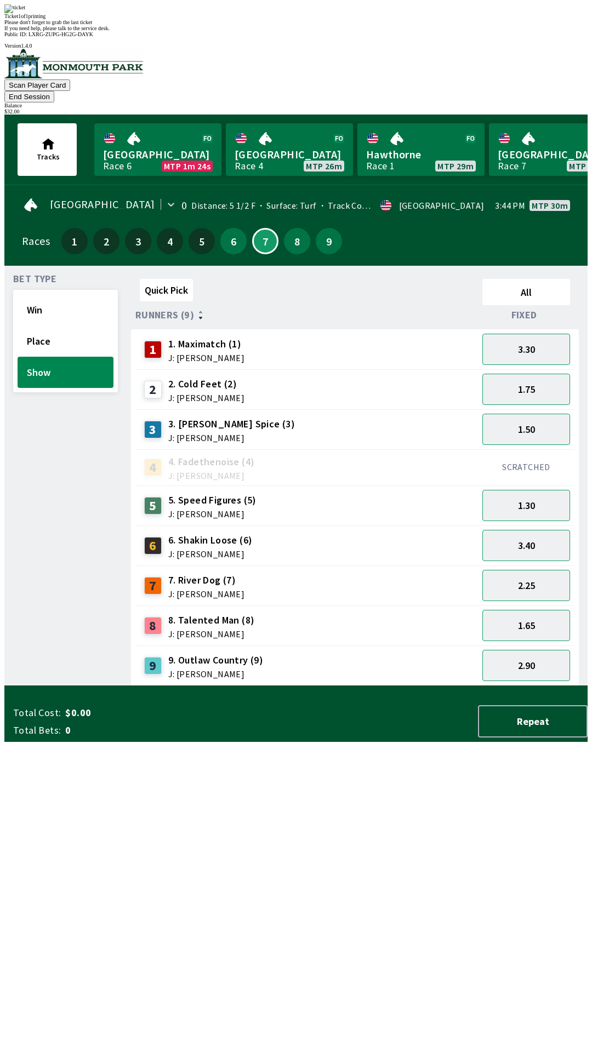
click at [448, 686] on div "Quick Pick All Runners (9) Fixed 1 1. Maximatch (1) J: [PERSON_NAME] 3.30 2 2. …" at bounding box center [359, 481] width 456 height 412
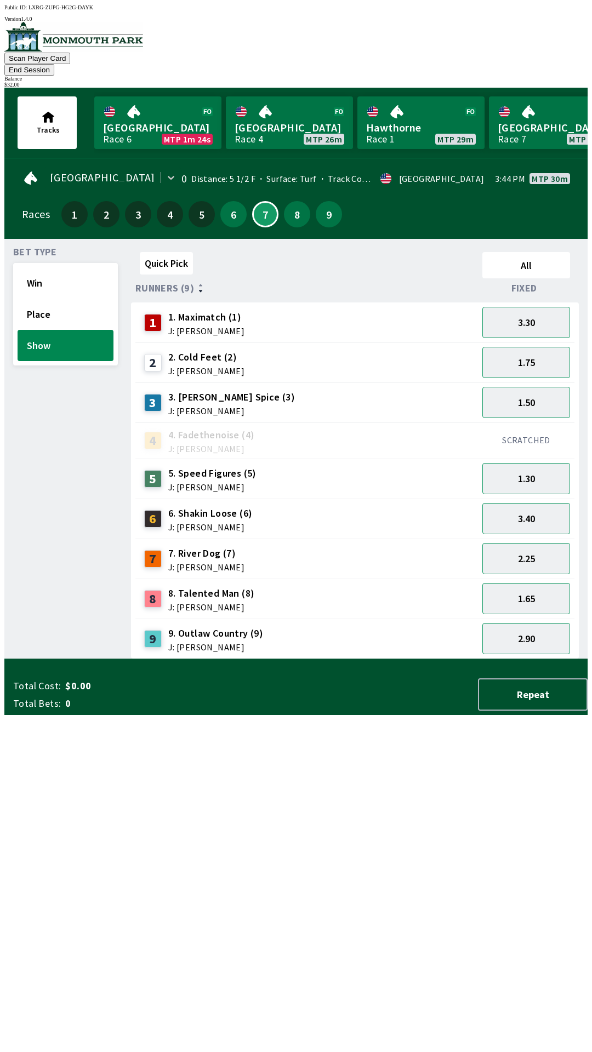
click at [433, 659] on div "Quick Pick All Runners (9) Fixed 1 1. Maximatch (1) J: [PERSON_NAME] 3.30 2 2. …" at bounding box center [359, 454] width 456 height 412
click at [54, 64] on button "End Session" at bounding box center [29, 70] width 50 height 12
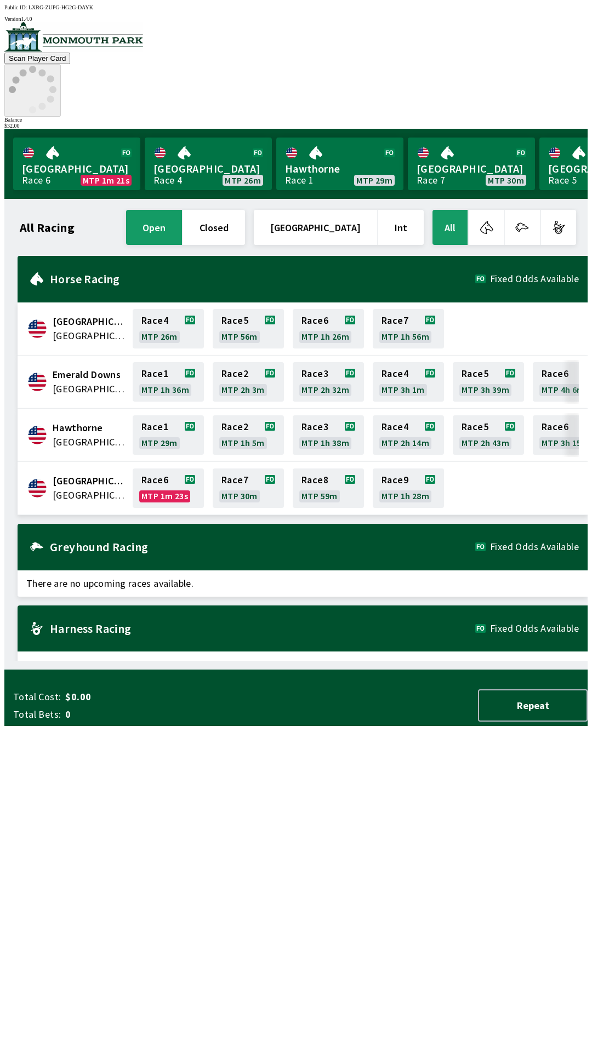
click at [56, 66] on icon at bounding box center [33, 90] width 48 height 48
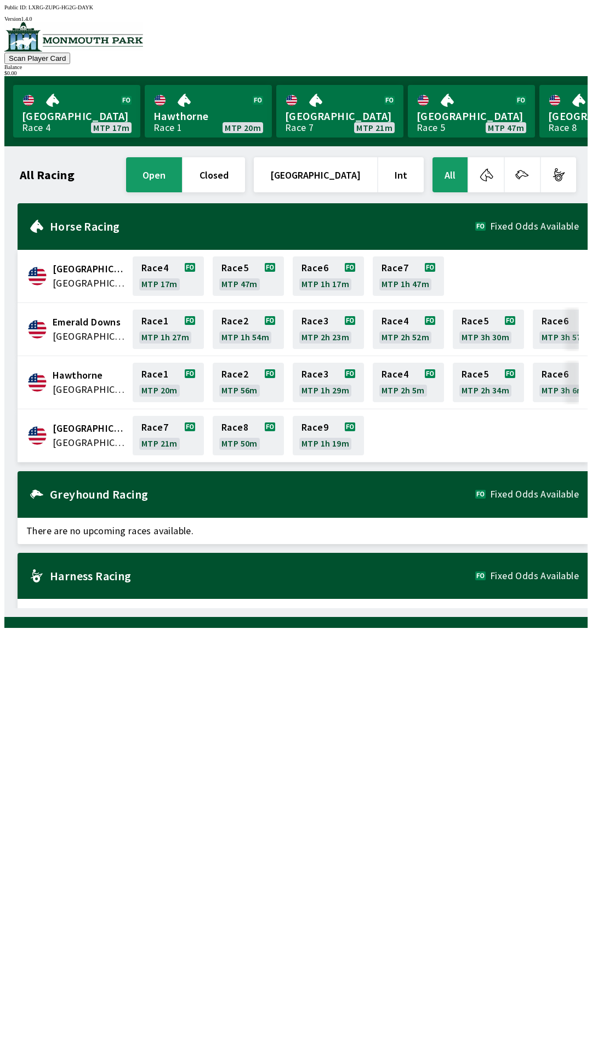
click at [275, 608] on div "All Racing open closed [GEOGRAPHIC_DATA] Int All [GEOGRAPHIC_DATA] [GEOGRAPHIC_…" at bounding box center [300, 381] width 574 height 453
click at [317, 120] on link "[GEOGRAPHIC_DATA] Race 7 MTP 20m" at bounding box center [339, 111] width 127 height 53
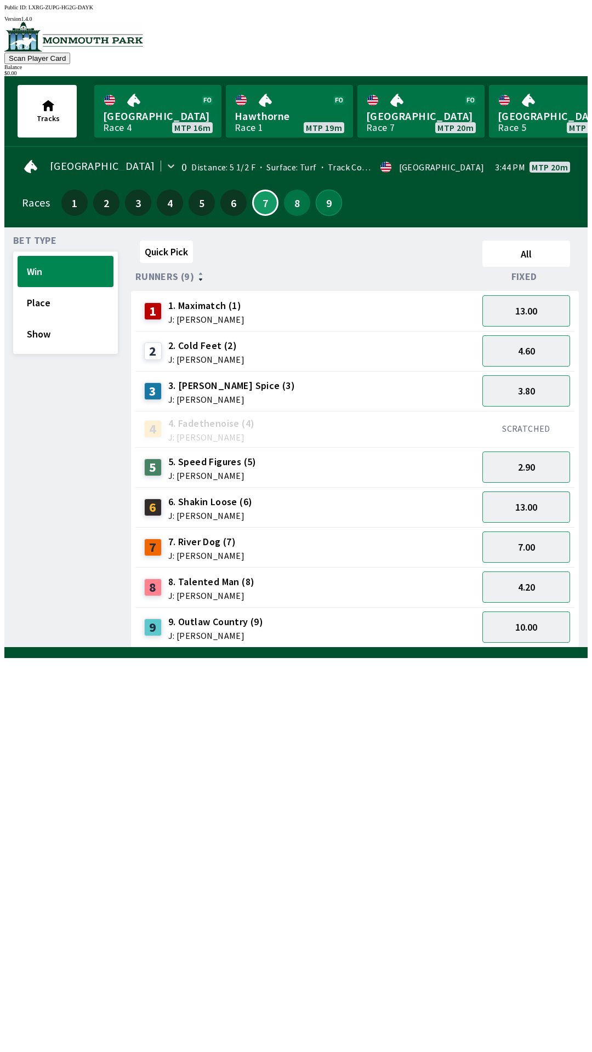
click at [328, 205] on button "9" at bounding box center [329, 203] width 26 height 26
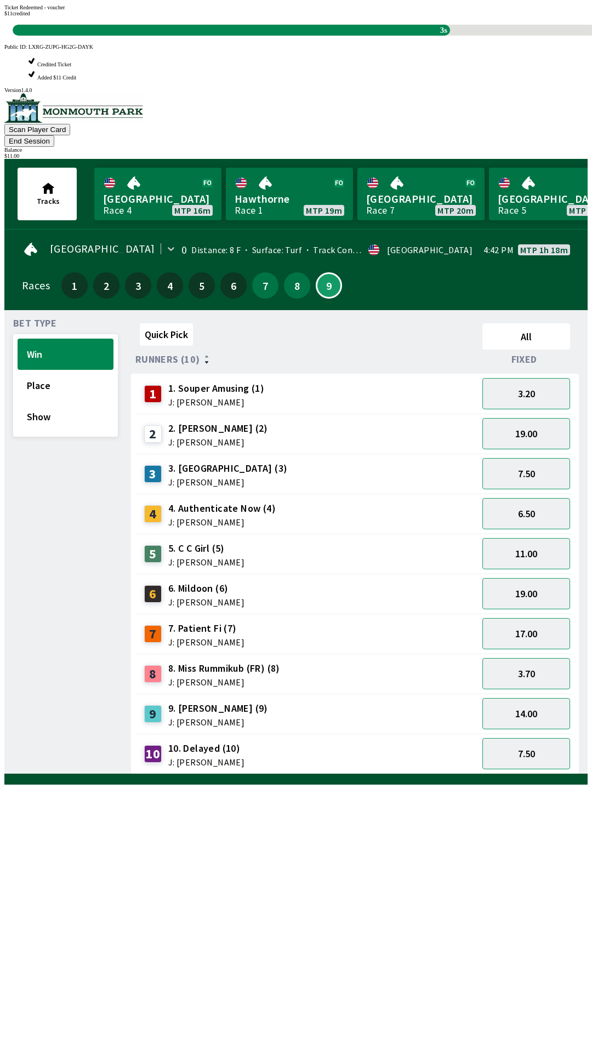
click at [323, 36] on div "Ticket Redeemed - voucher $ 11 credited 3s" at bounding box center [295, 19] width 583 height 31
click at [383, 36] on div "Ticket Redeemed - voucher $ 11 credited 2s" at bounding box center [295, 19] width 583 height 31
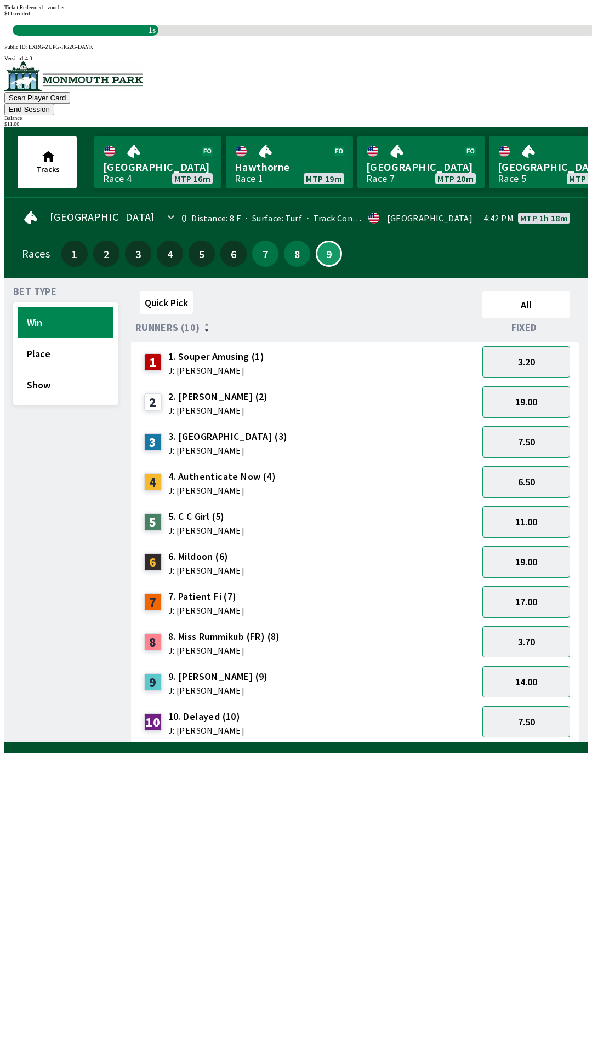
click at [388, 36] on div "Ticket Redeemed - voucher $ 11 credited 1s" at bounding box center [295, 19] width 583 height 31
click at [353, 36] on div "Ticket Redeemed - voucher $ 11 credited 0s" at bounding box center [295, 19] width 583 height 31
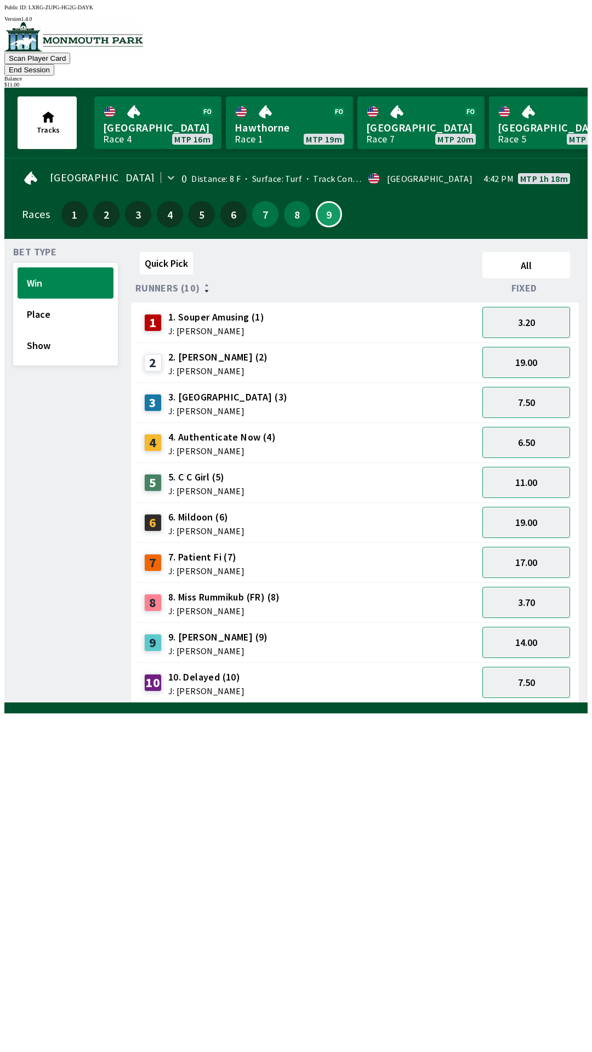
click at [342, 669] on div "10 10. Delayed (10) J: [PERSON_NAME]" at bounding box center [307, 682] width 334 height 27
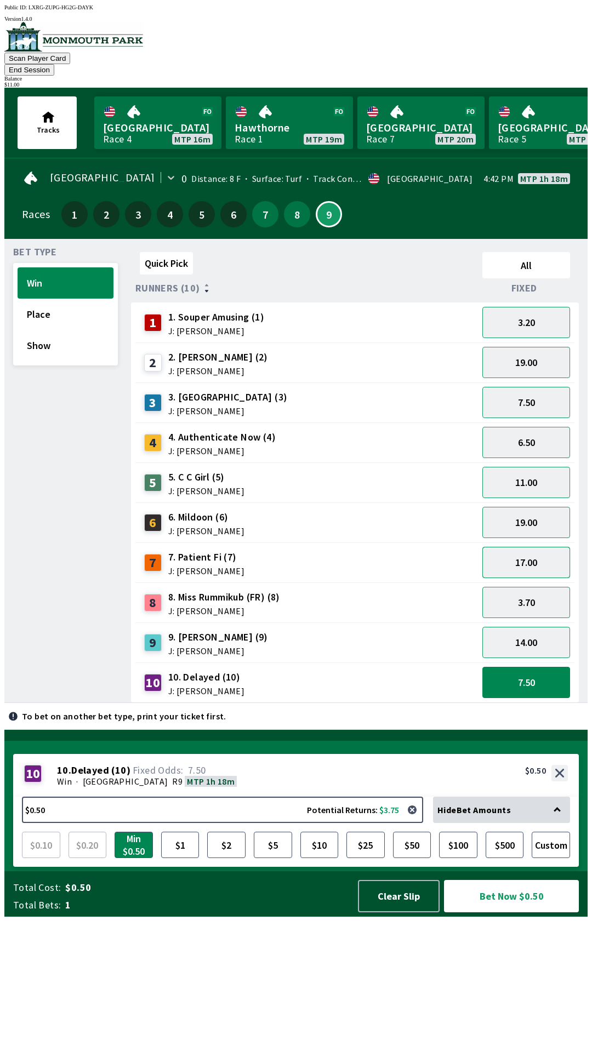
click at [533, 548] on button "17.00" at bounding box center [526, 562] width 88 height 31
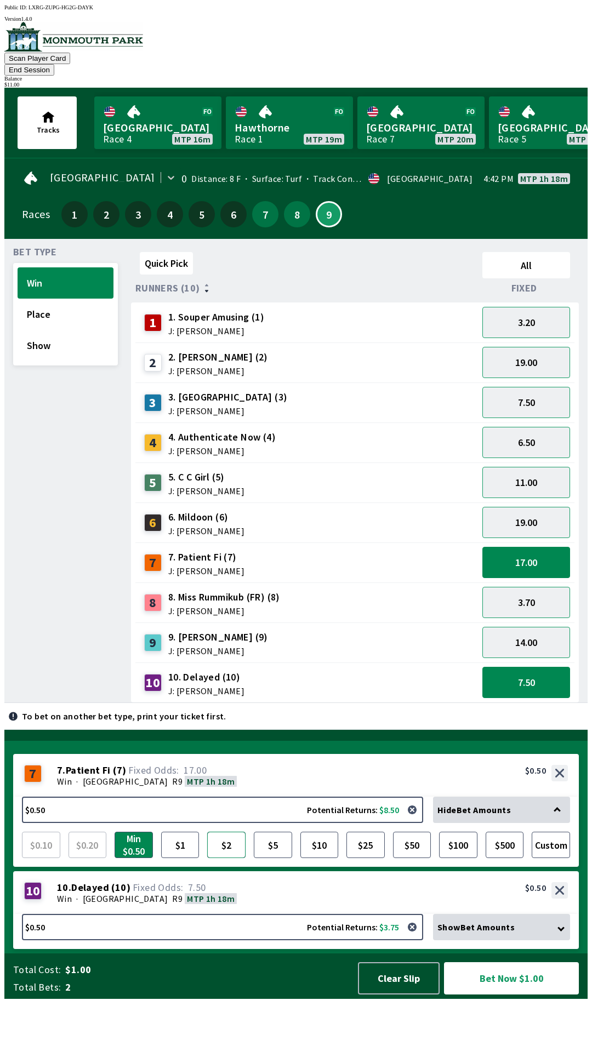
click at [227, 858] on button "$2" at bounding box center [226, 845] width 38 height 26
click at [487, 995] on button "Bet Now $2.50" at bounding box center [511, 978] width 135 height 32
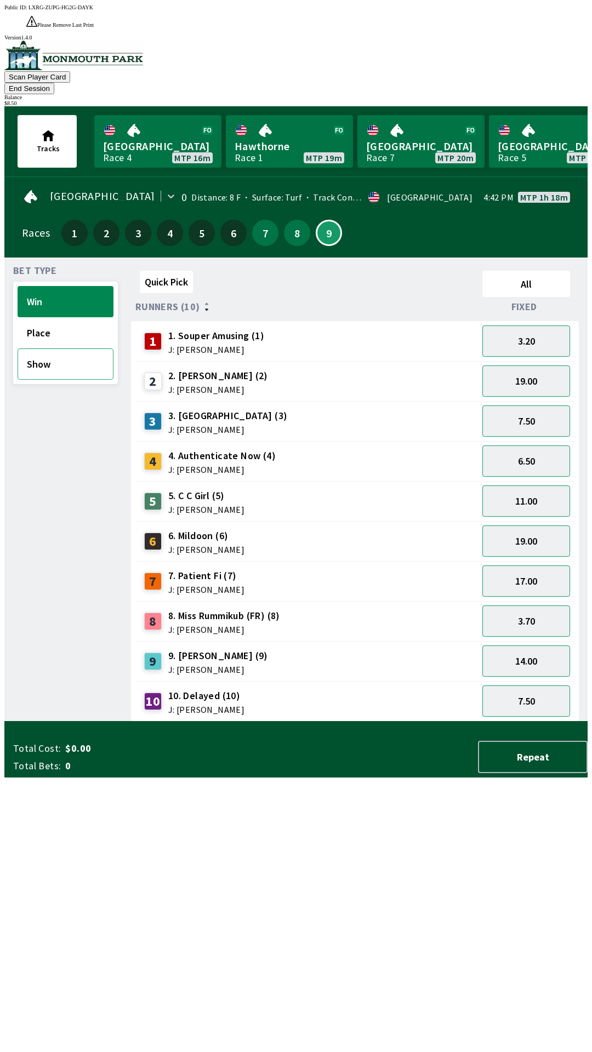
click at [42, 349] on button "Show" at bounding box center [66, 364] width 96 height 31
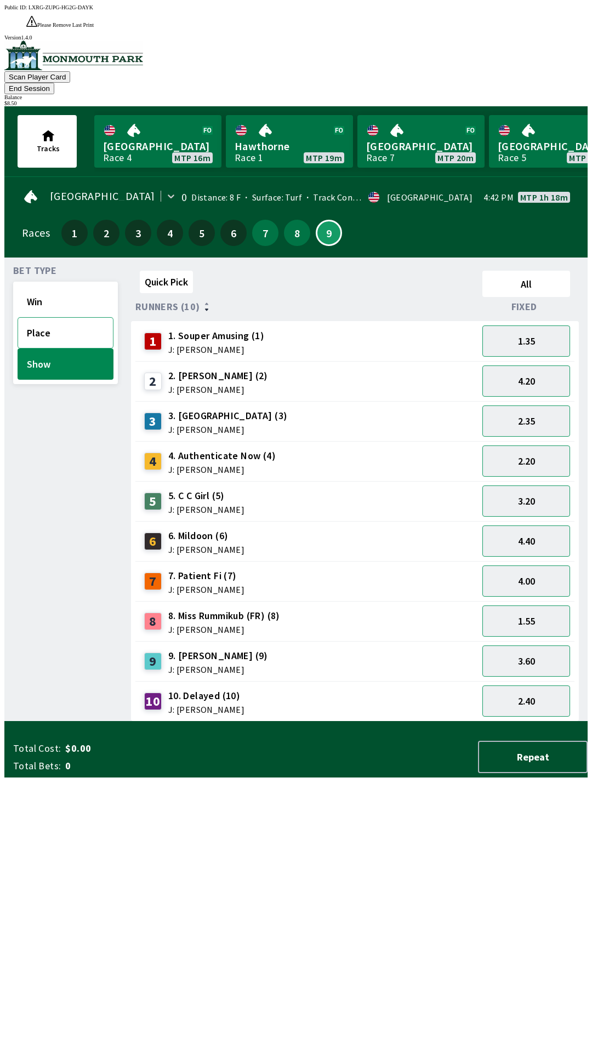
click at [51, 317] on button "Place" at bounding box center [66, 332] width 96 height 31
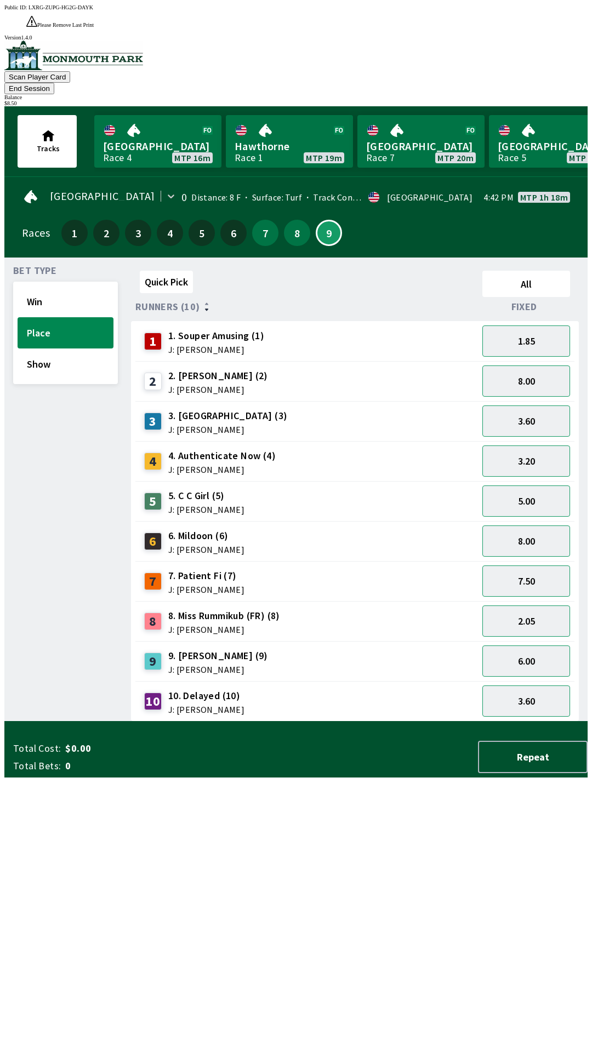
click at [54, 83] on button "End Session" at bounding box center [29, 89] width 50 height 12
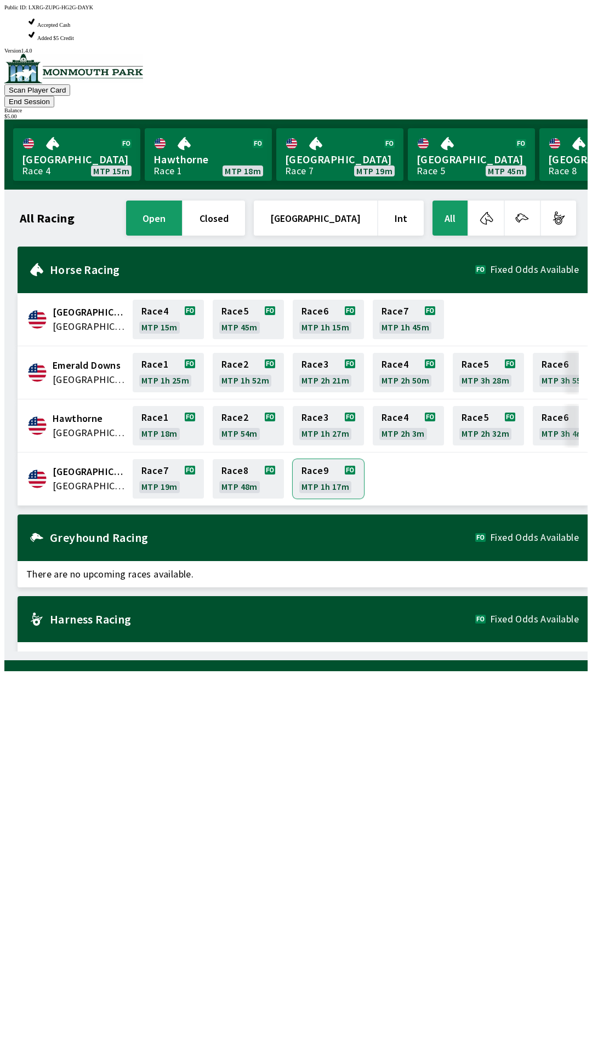
click at [323, 459] on link "Race 9 MTP 1h 17m" at bounding box center [328, 478] width 71 height 39
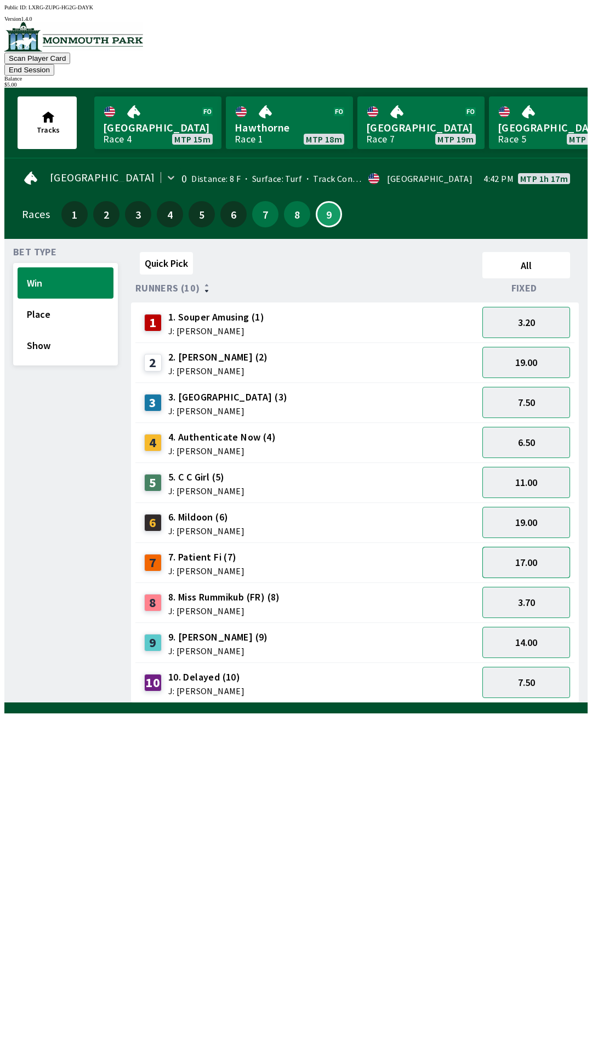
click at [532, 555] on button "17.00" at bounding box center [526, 562] width 88 height 31
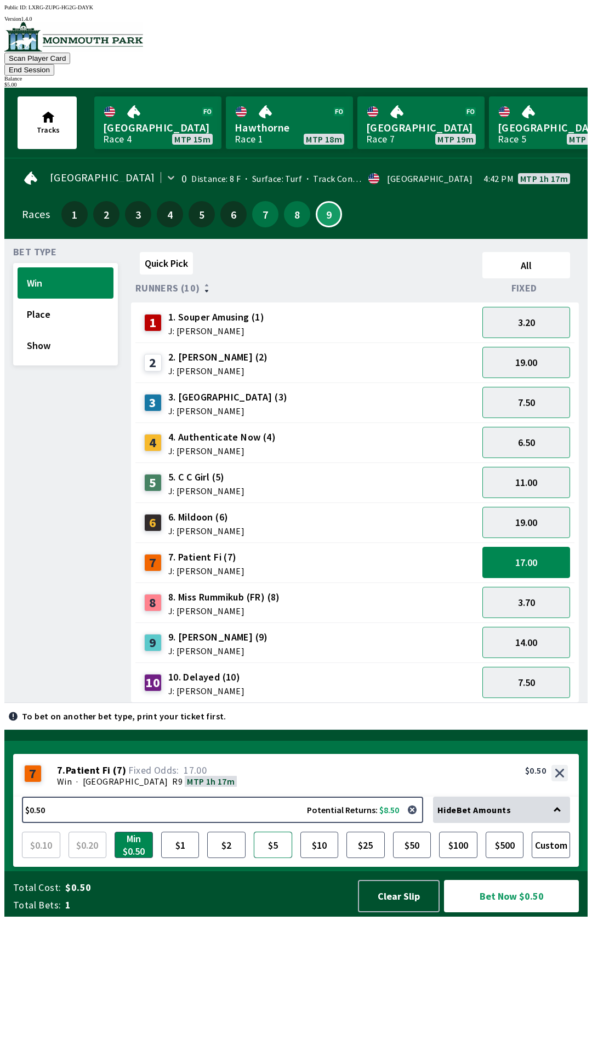
click at [278, 858] on button "$5" at bounding box center [273, 845] width 38 height 26
click at [504, 912] on button "Bet Now $5.00" at bounding box center [511, 896] width 135 height 32
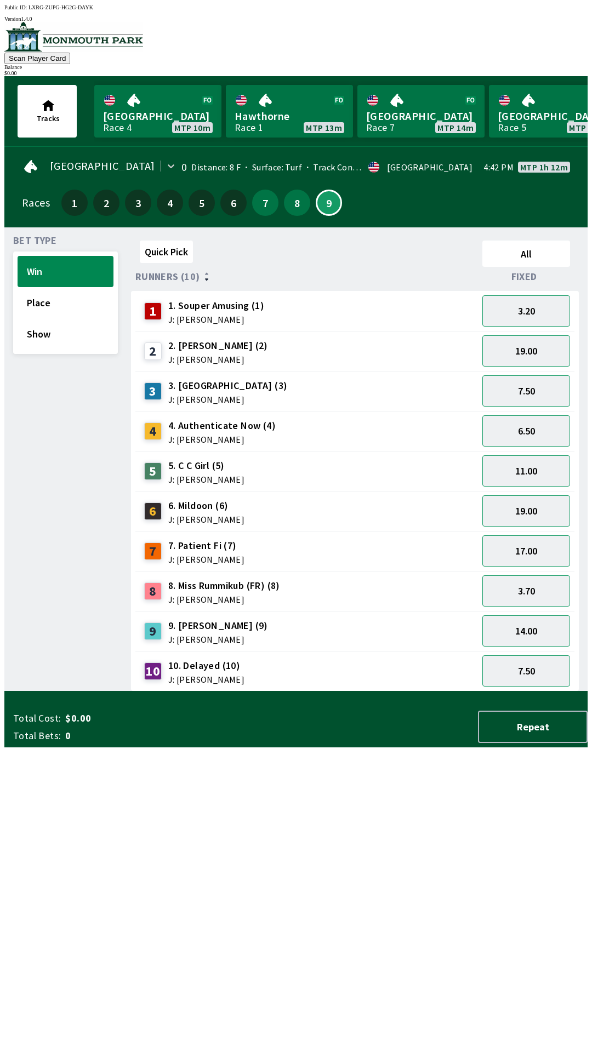
scroll to position [1, 0]
click at [527, 552] on button "17.00" at bounding box center [526, 550] width 88 height 31
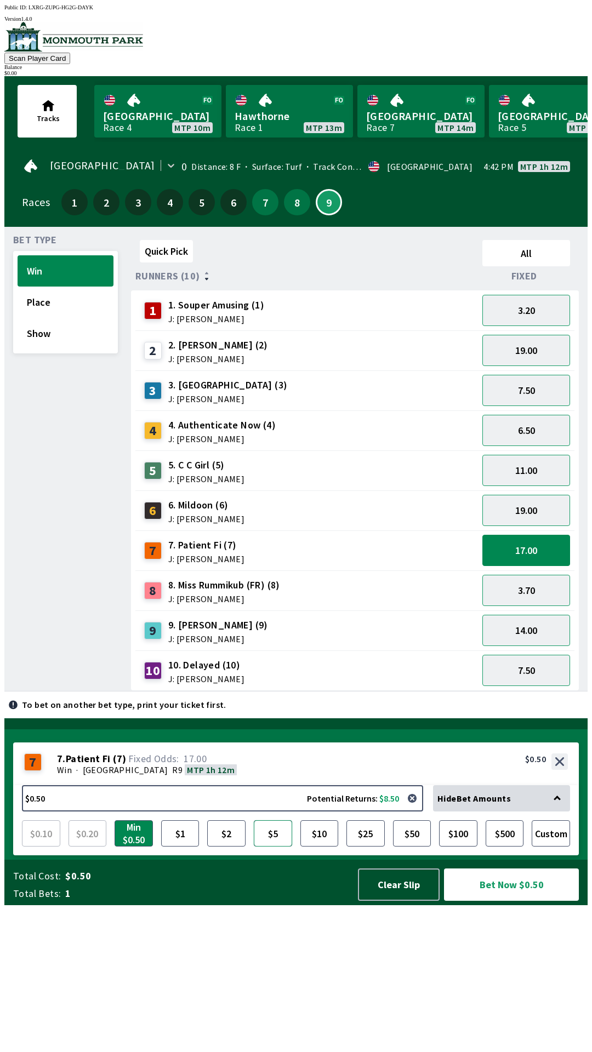
click at [281, 847] on button "$5" at bounding box center [273, 833] width 38 height 26
click at [492, 901] on button "Bet Now $5.00" at bounding box center [511, 885] width 135 height 32
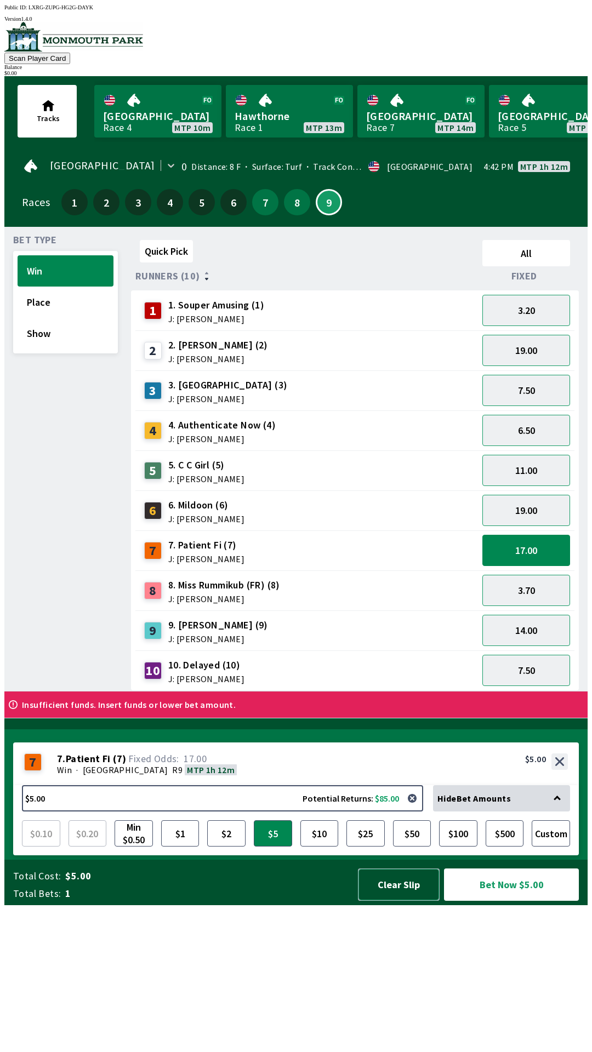
click at [404, 901] on button "Clear Slip" at bounding box center [399, 885] width 82 height 32
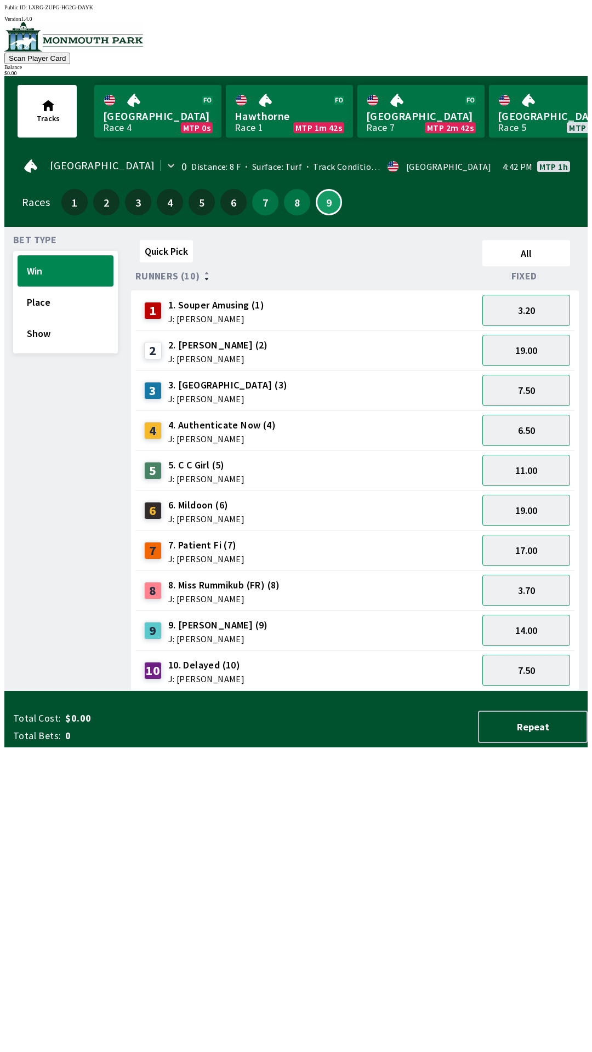
click at [545, 570] on div "3.70" at bounding box center [526, 590] width 96 height 40
click at [53, 307] on button "Place" at bounding box center [66, 302] width 96 height 31
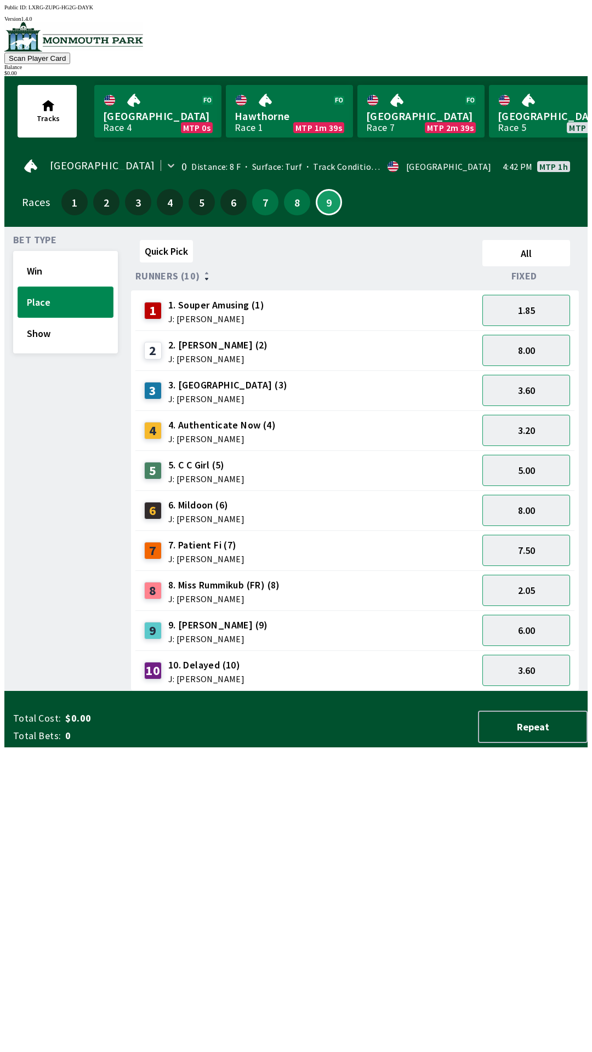
click at [37, 287] on button "Place" at bounding box center [66, 302] width 96 height 31
click at [515, 554] on button "7.50" at bounding box center [526, 550] width 88 height 31
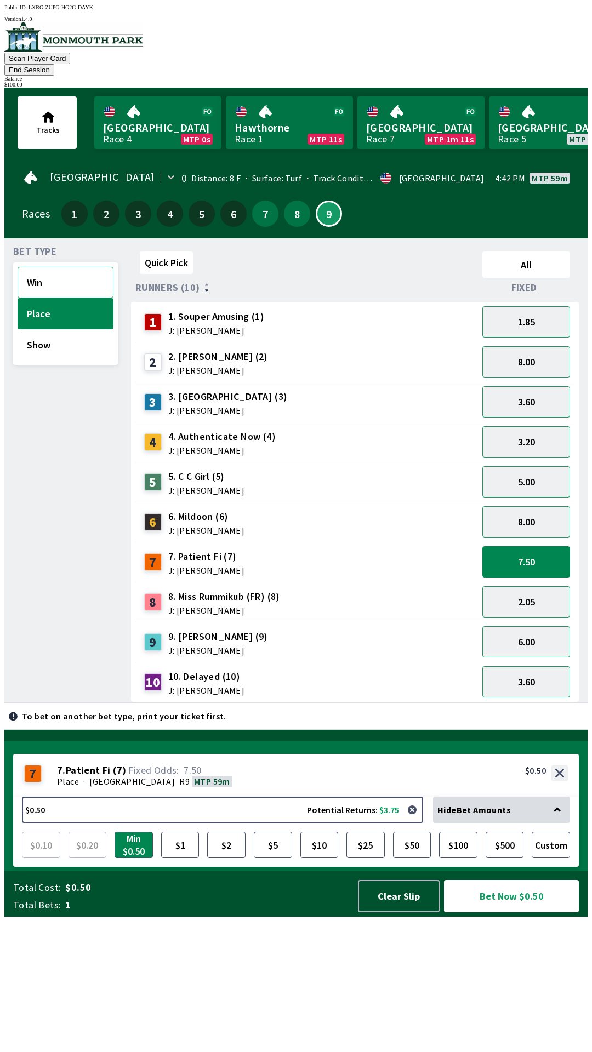
click at [65, 267] on button "Win" at bounding box center [66, 282] width 96 height 31
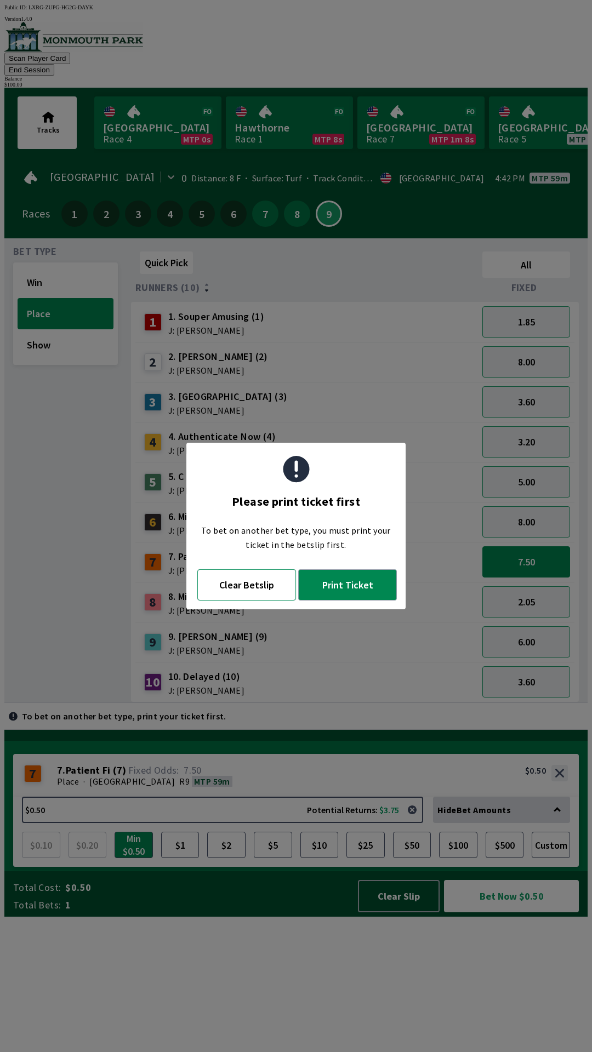
click at [236, 588] on button "Clear Betslip" at bounding box center [246, 584] width 99 height 31
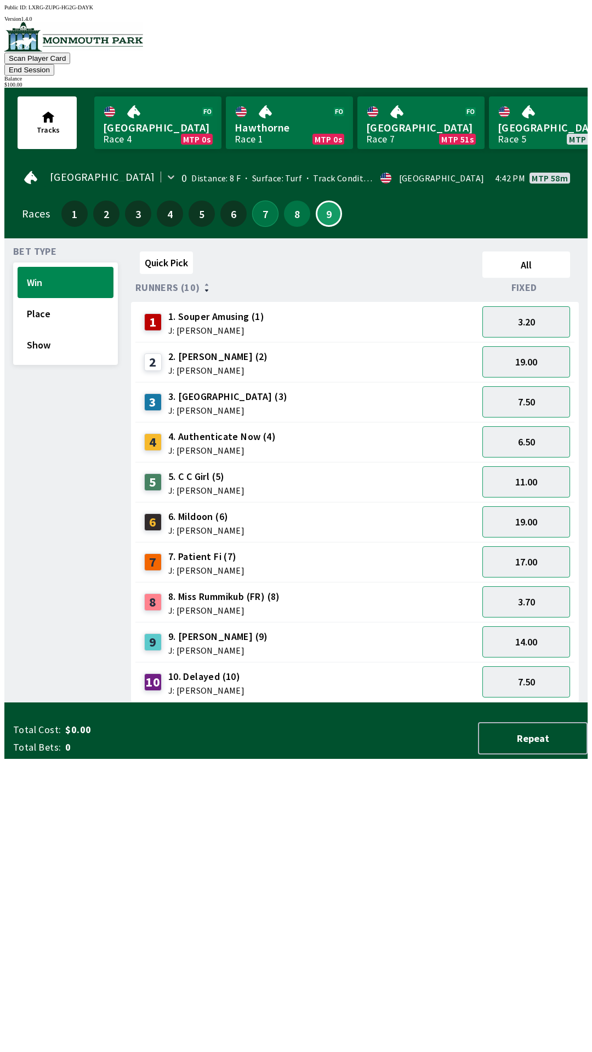
click at [261, 207] on button "7" at bounding box center [265, 214] width 26 height 26
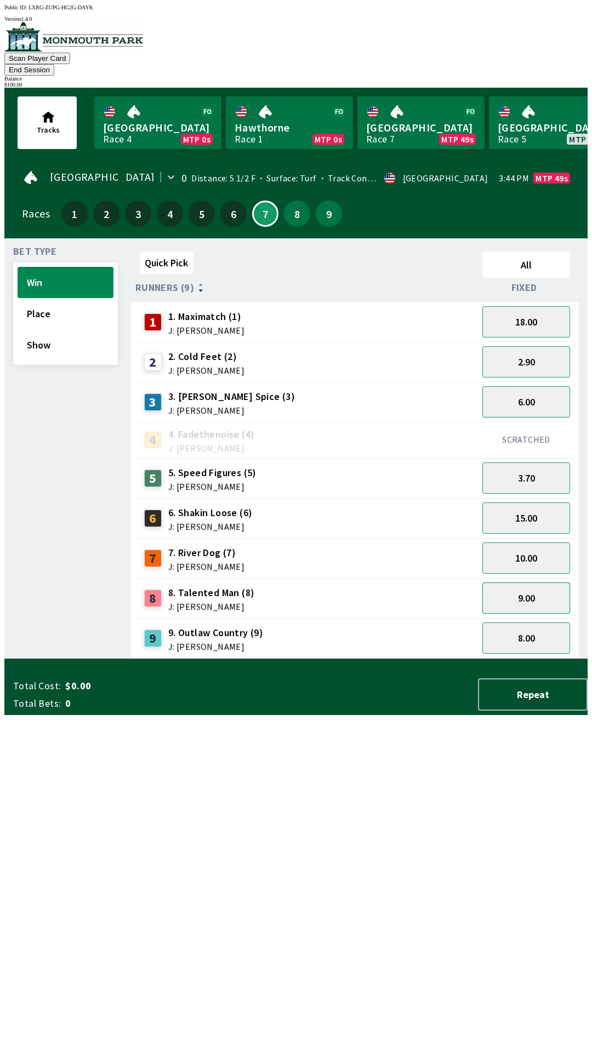
click at [548, 583] on button "9.00" at bounding box center [526, 598] width 88 height 31
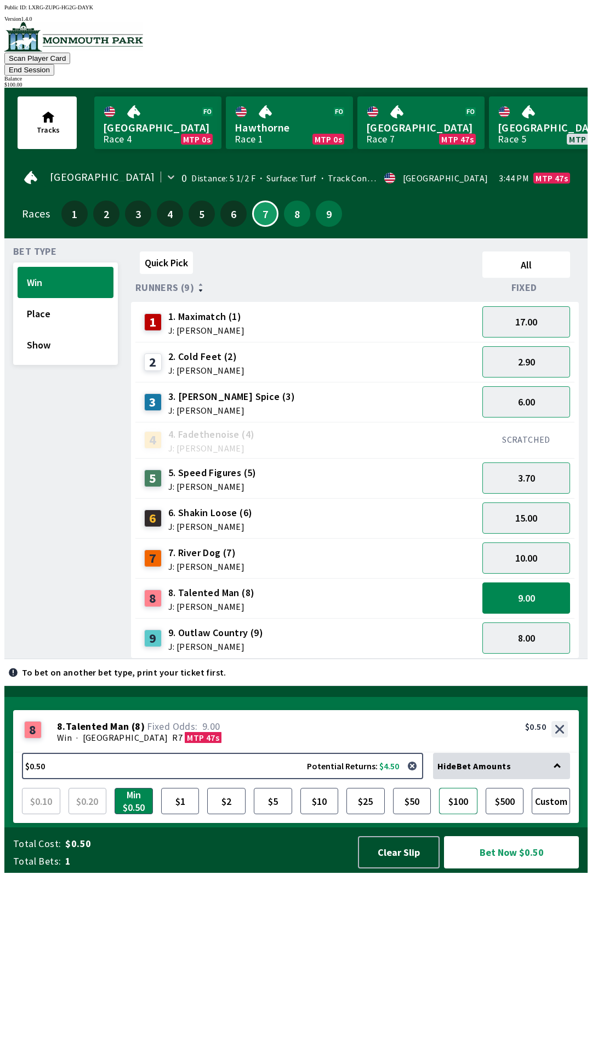
click at [463, 814] on button "$100" at bounding box center [458, 801] width 38 height 26
click at [538, 869] on button "Bet Now $100.00" at bounding box center [511, 852] width 135 height 32
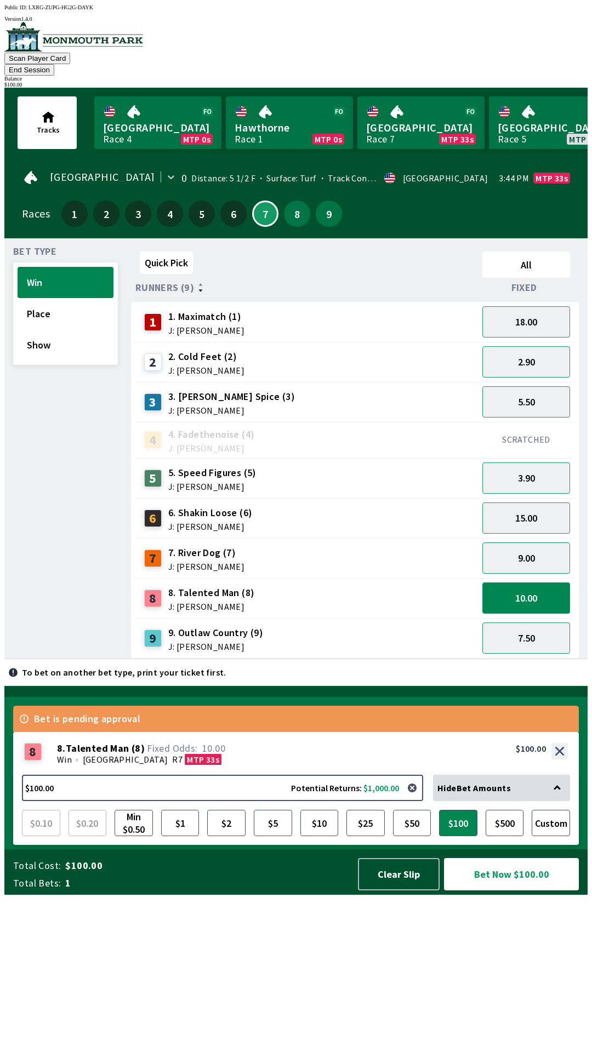
click at [553, 583] on button "10.00" at bounding box center [526, 598] width 88 height 31
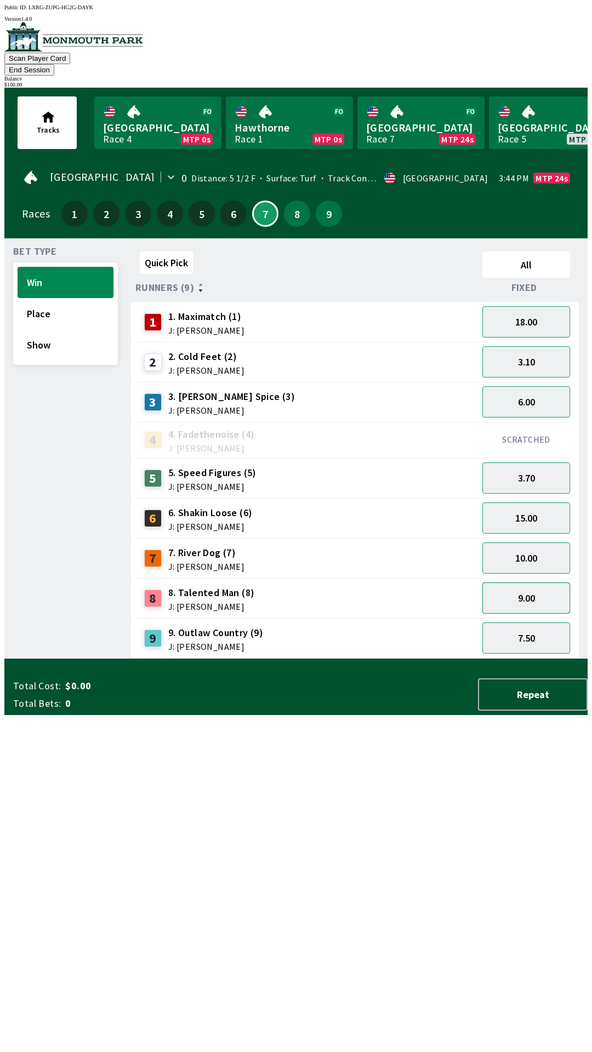
click at [540, 583] on button "9.00" at bounding box center [526, 598] width 88 height 31
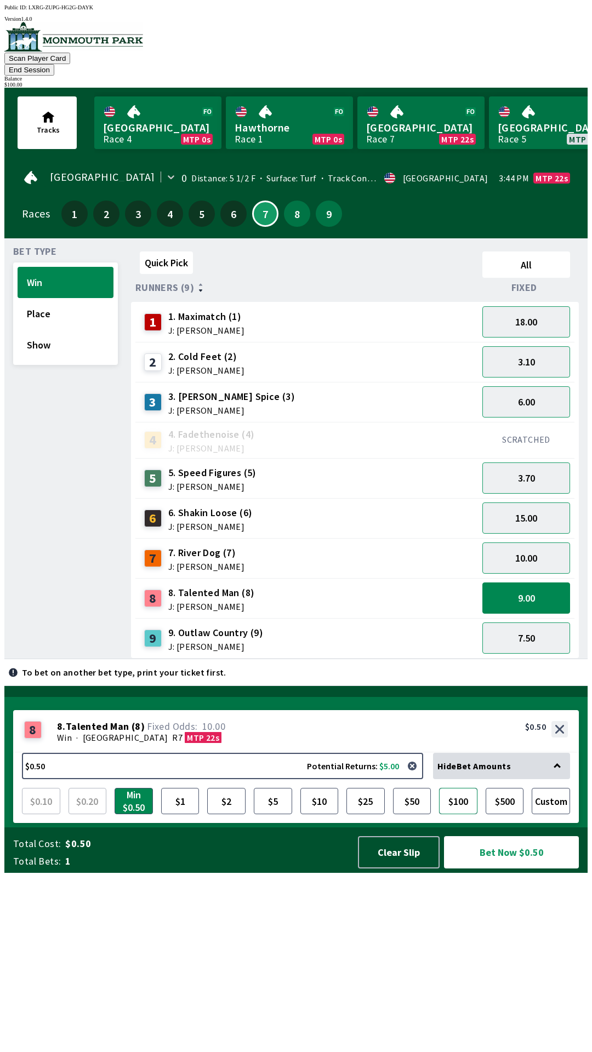
click at [467, 814] on button "$100" at bounding box center [458, 801] width 38 height 26
click at [521, 869] on button "Bet Now $100.00" at bounding box center [511, 852] width 135 height 32
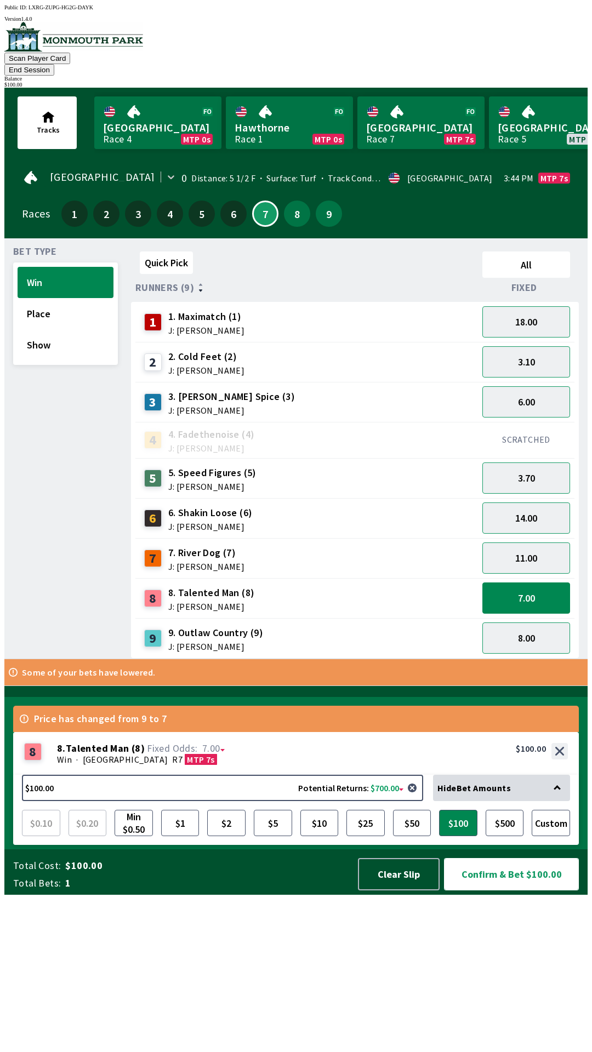
click at [541, 890] on button "Confirm & Bet $100.00" at bounding box center [511, 874] width 135 height 32
click at [403, 890] on button "Clear Slip" at bounding box center [399, 874] width 82 height 32
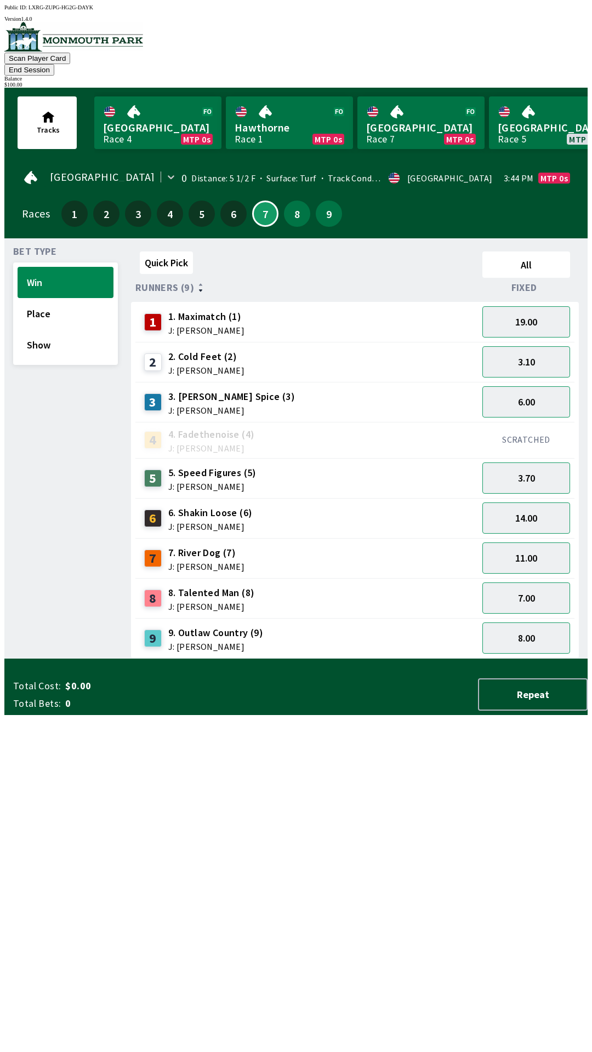
click at [552, 76] on div "Balance" at bounding box center [295, 79] width 583 height 6
click at [54, 64] on button "End Session" at bounding box center [29, 70] width 50 height 12
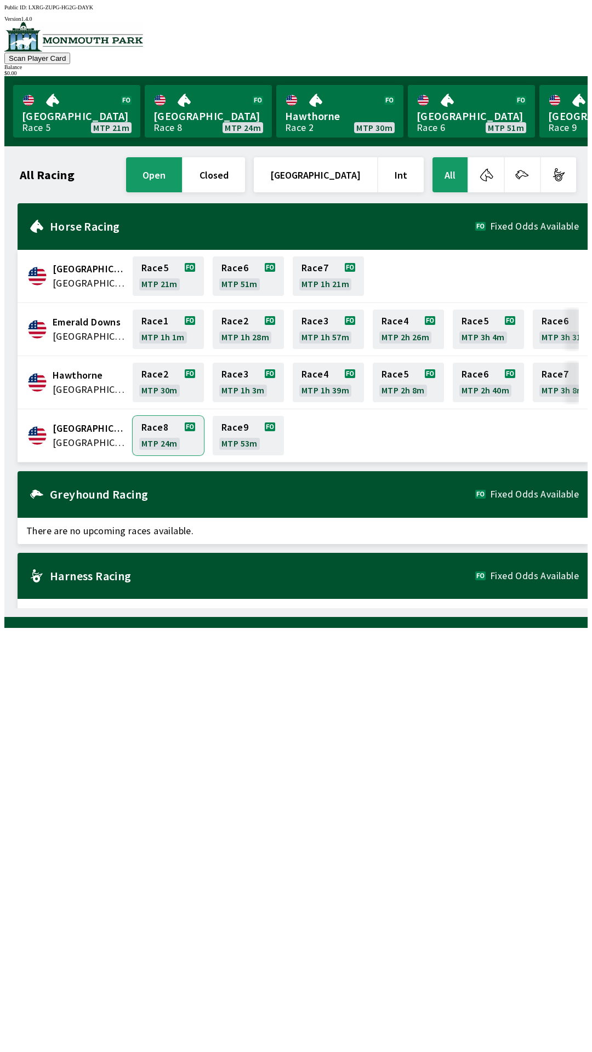
click at [166, 440] on link "Race 8 MTP 24m" at bounding box center [168, 435] width 71 height 39
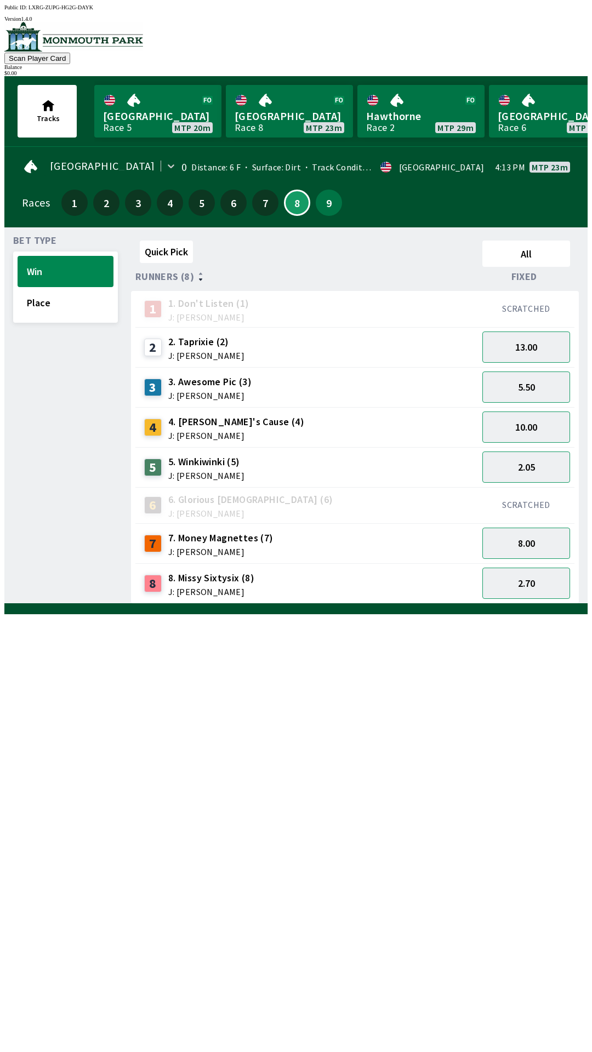
click at [376, 604] on div "Quick Pick All Runners (8) Fixed 1 1. Don't Listen (1) J: [PERSON_NAME] SCRATCH…" at bounding box center [359, 420] width 456 height 368
